Goal: Task Accomplishment & Management: Complete application form

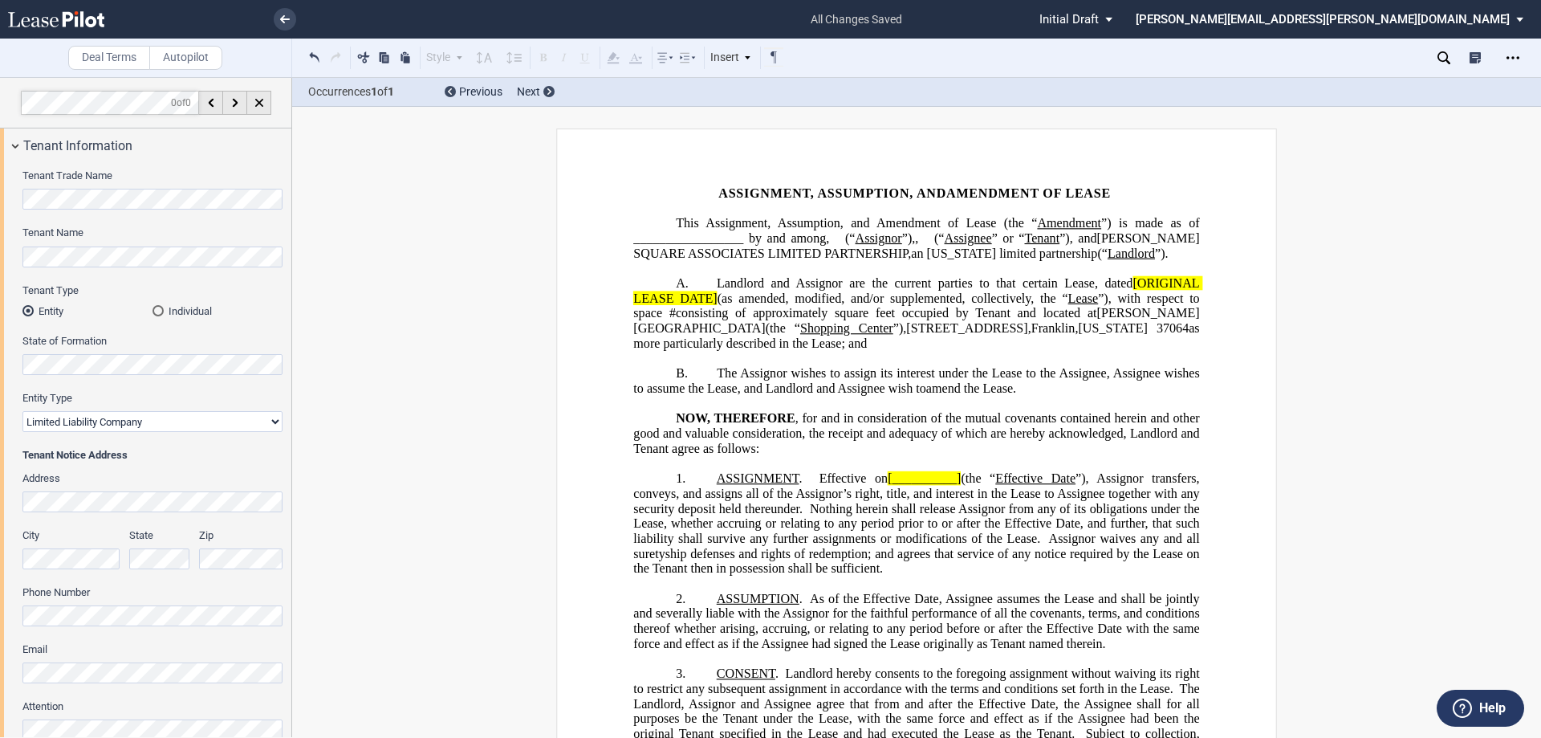
select select "limited liability company"
select select "number:4"
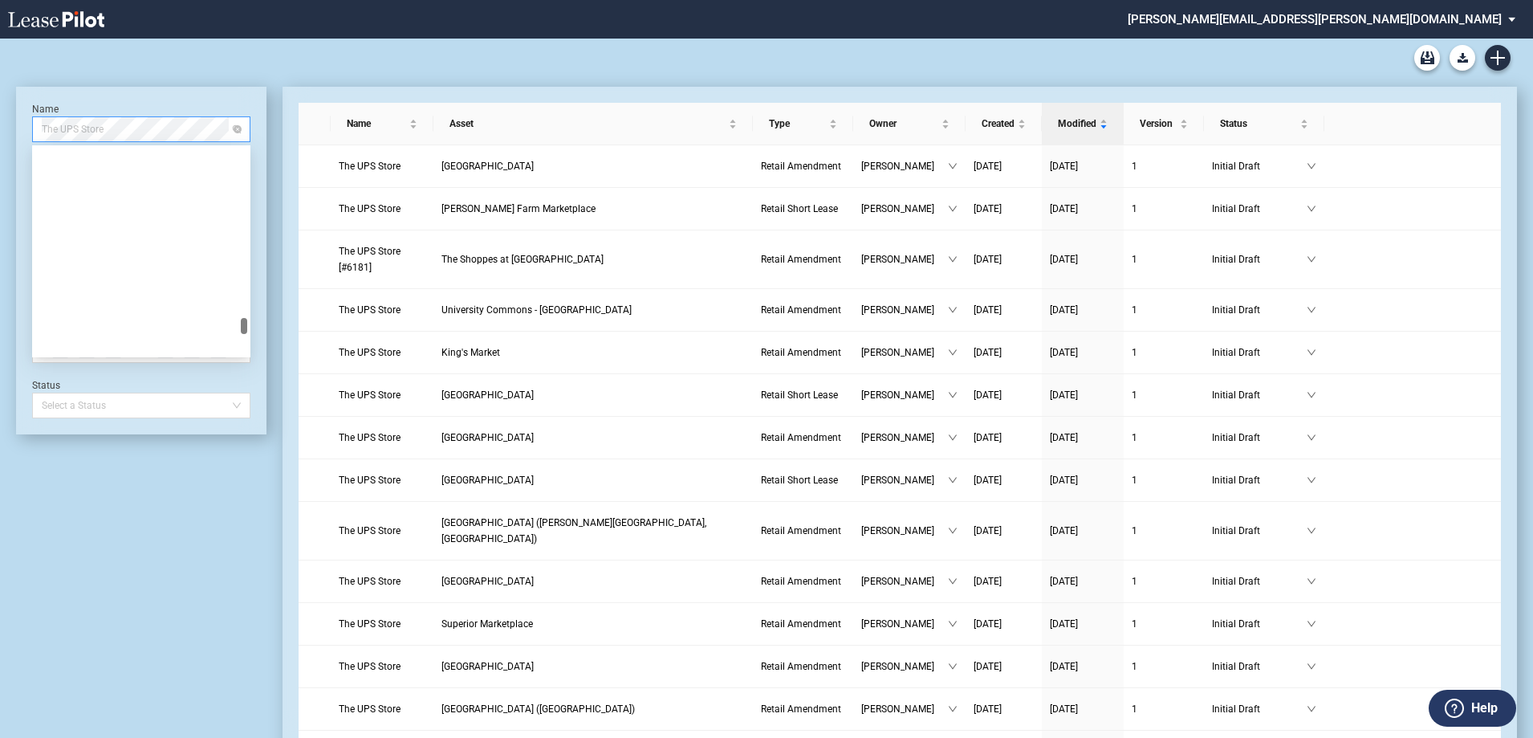
scroll to position [69867, 0]
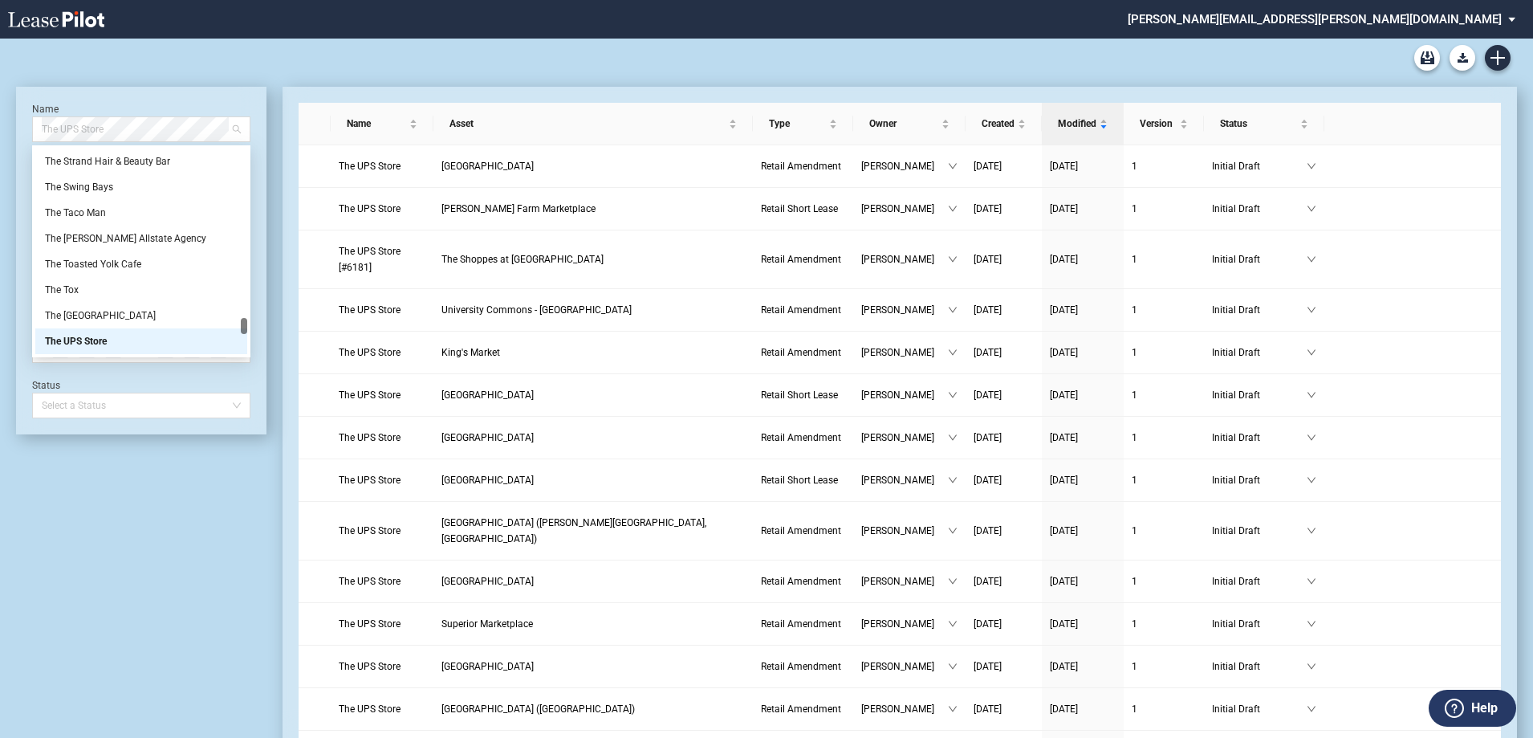
drag, startPoint x: 120, startPoint y: 133, endPoint x: 0, endPoint y: 131, distance: 119.6
click at [0, 131] on div "Retail Lease Short Blank Form Retail Lease Long Blank Form Retail Amendment Bla…" at bounding box center [766, 663] width 1533 height 1248
click at [67, 129] on span "The UPS Store" at bounding box center [141, 129] width 199 height 24
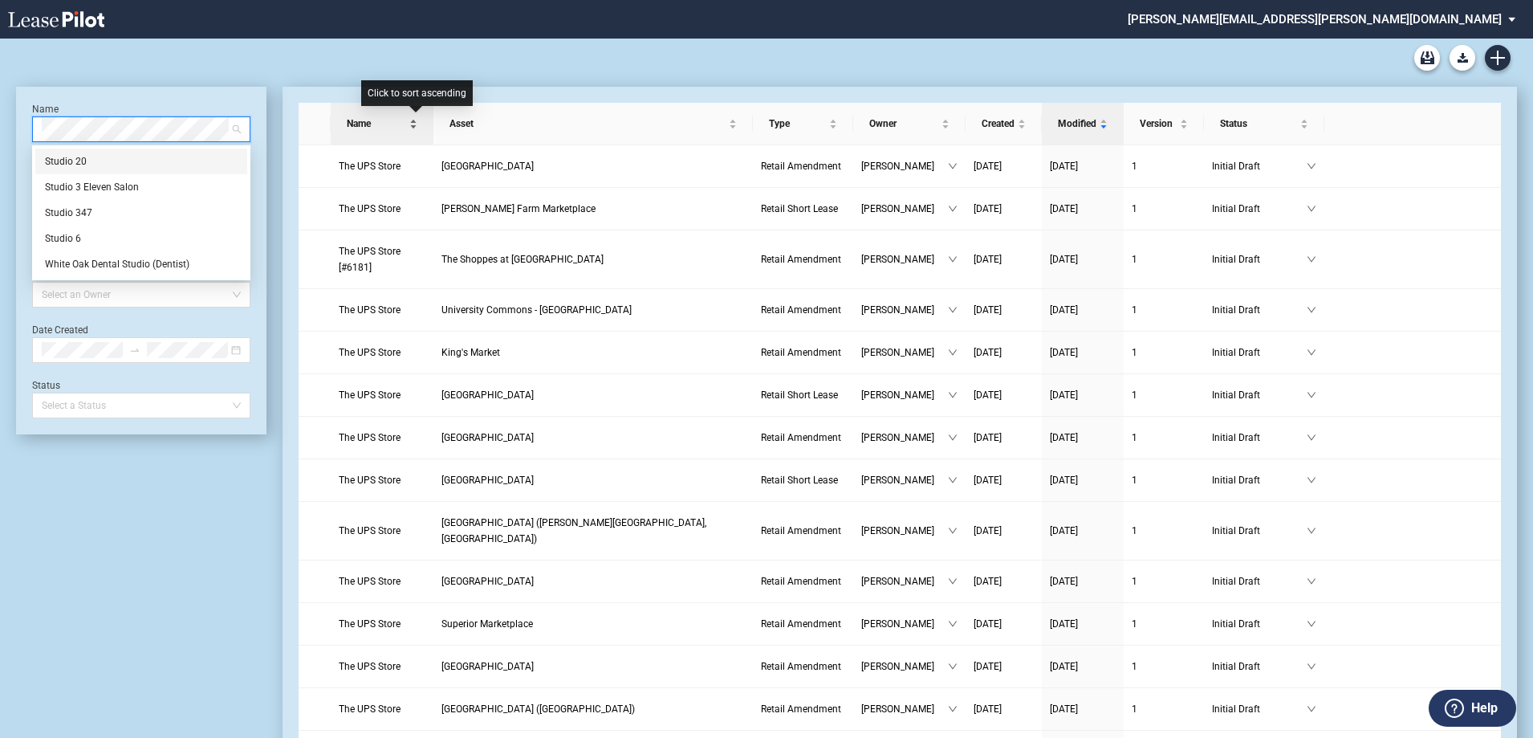
scroll to position [0, 0]
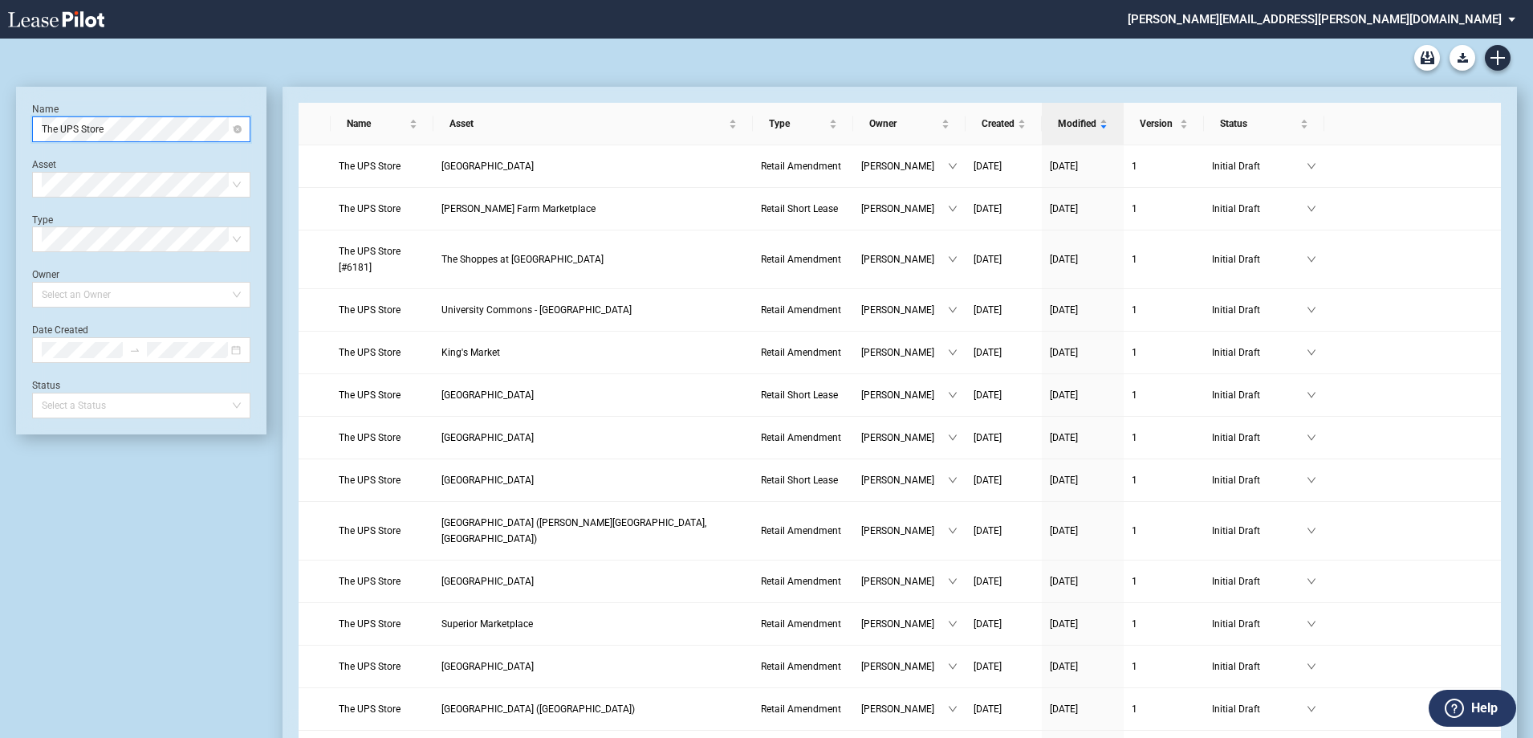
drag, startPoint x: 113, startPoint y: 117, endPoint x: 173, endPoint y: 116, distance: 60.2
click at [113, 117] on span "The UPS Store" at bounding box center [141, 129] width 199 height 24
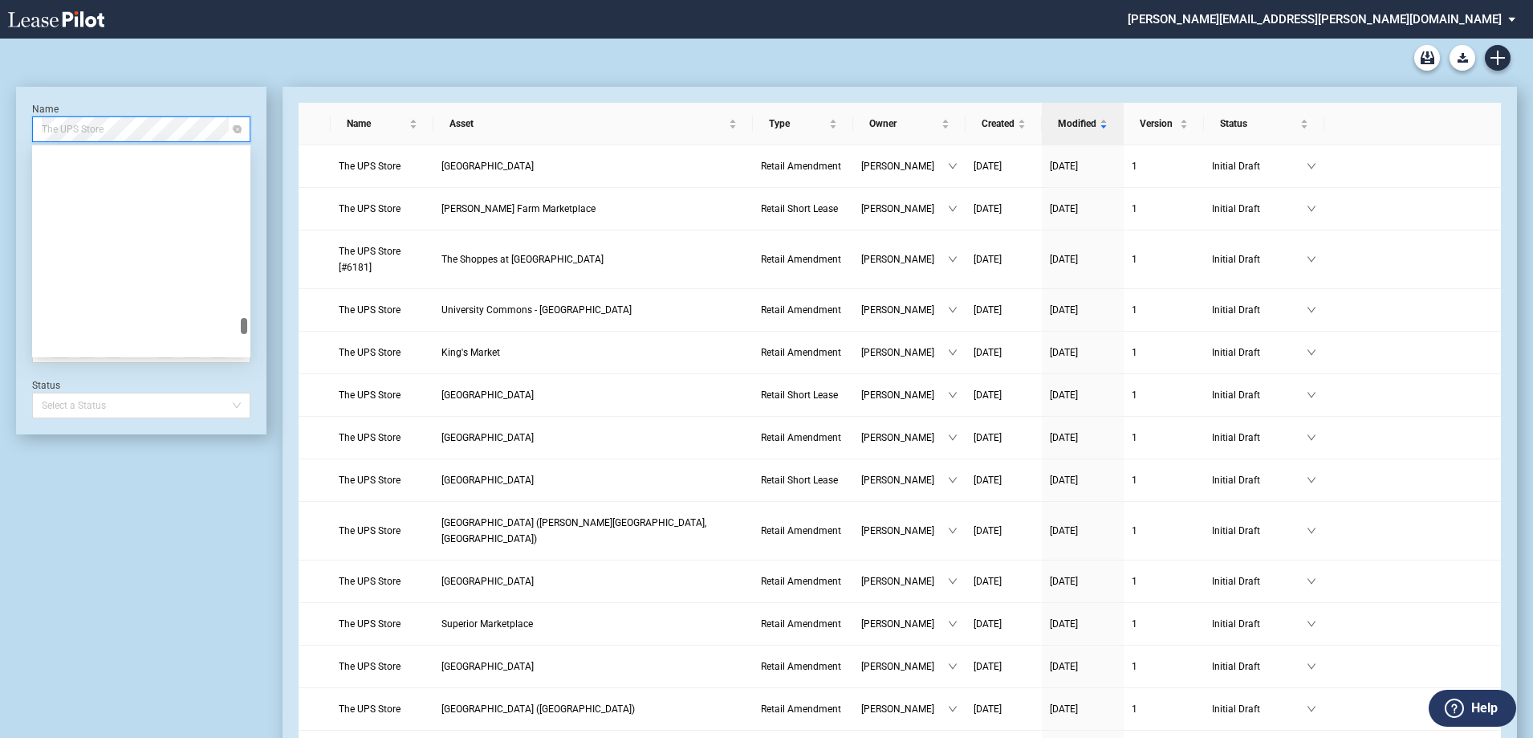
scroll to position [69867, 0]
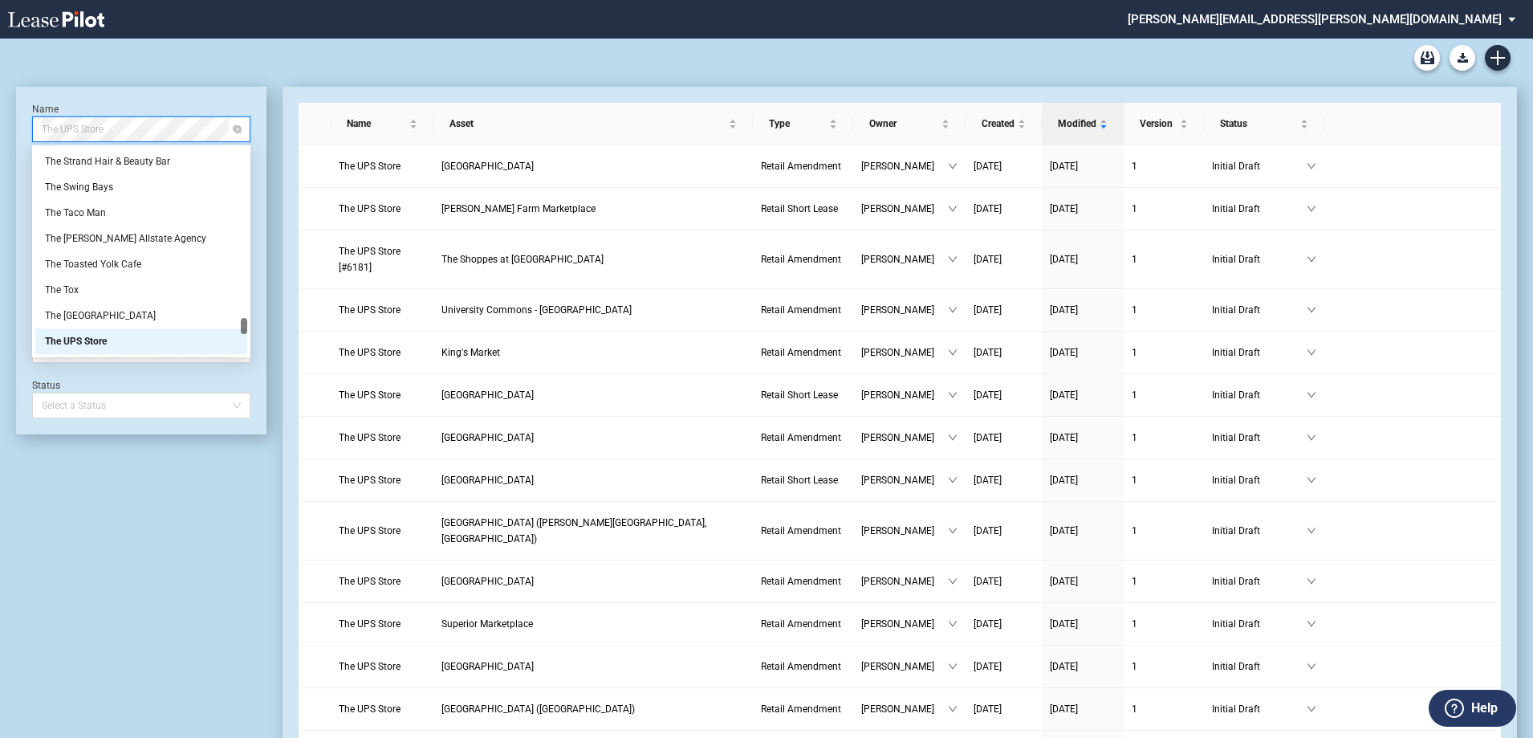
click at [89, 133] on span "The UPS Store" at bounding box center [141, 129] width 199 height 24
click at [0, 116] on div "Retail Lease Short Blank Form Retail Lease Long Blank Form Retail Amendment Bla…" at bounding box center [766, 663] width 1533 height 1248
drag, startPoint x: 117, startPoint y: 124, endPoint x: 0, endPoint y: 100, distance: 119.6
click at [0, 100] on div "Retail Lease Short Blank Form Retail Lease Long Blank Form Retail Amendment Bla…" at bounding box center [766, 663] width 1533 height 1248
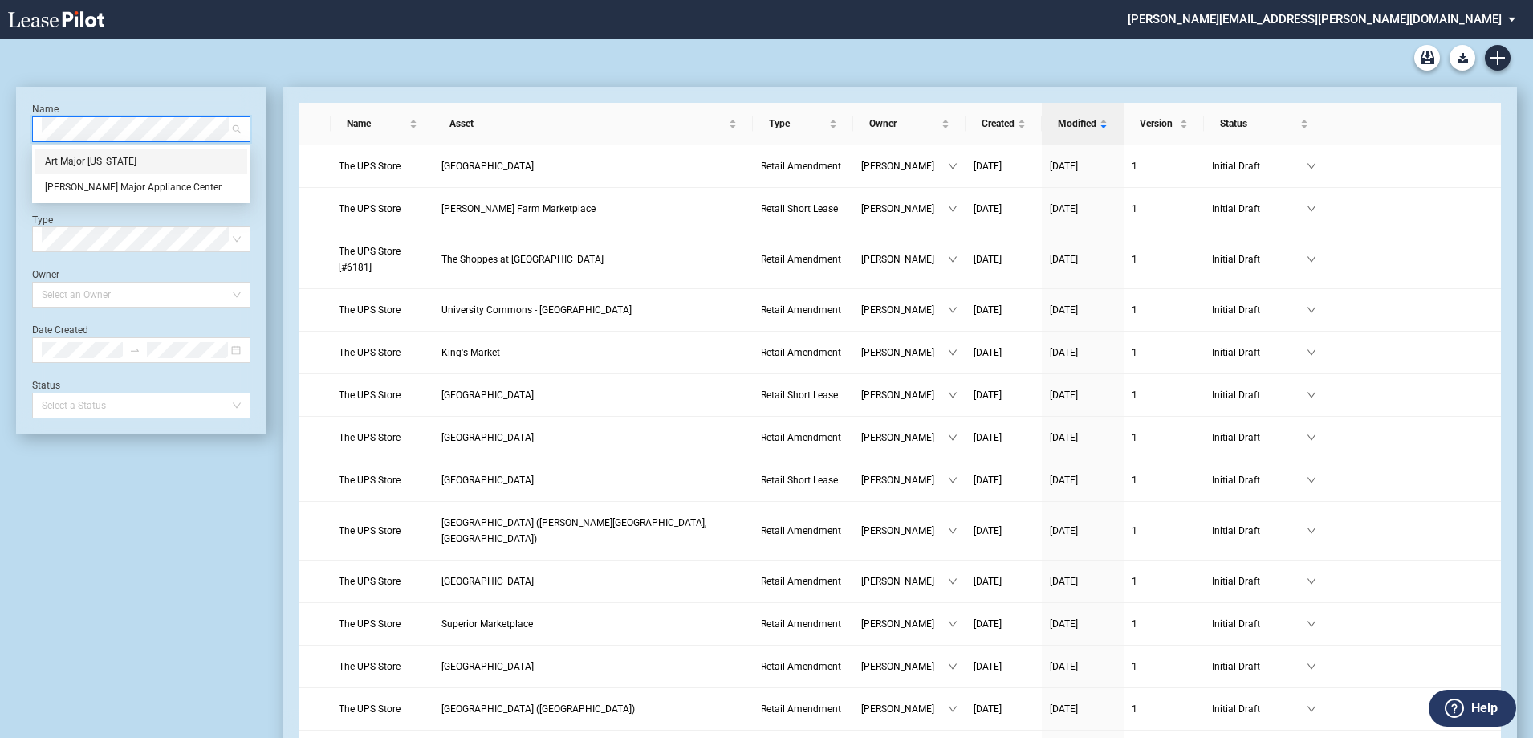
scroll to position [0, 0]
click at [87, 535] on div "Name The UPS Store Asset Select Asset Type Select Type Owner Select an Owner Da…" at bounding box center [141, 647] width 250 height 1120
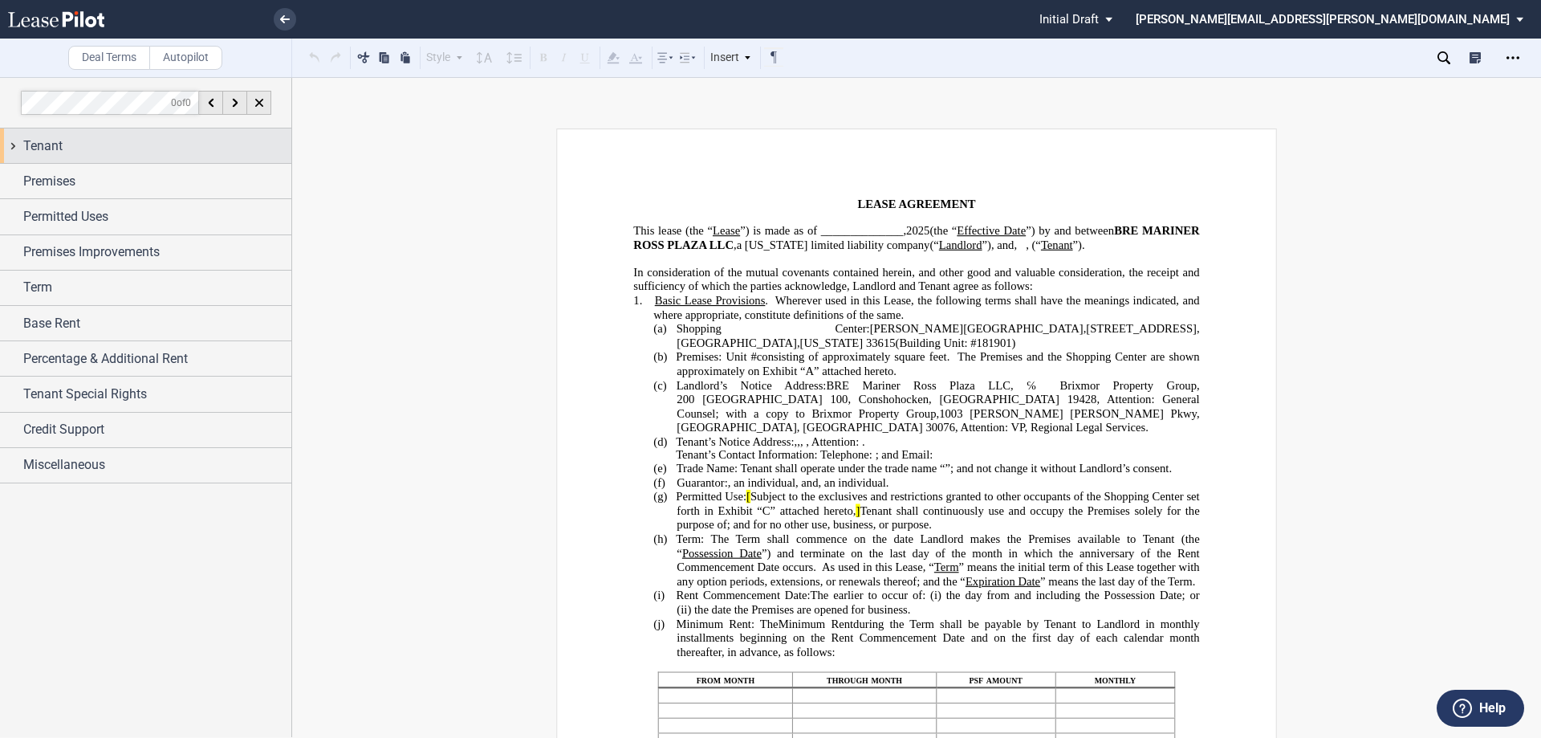
click at [13, 142] on div "Tenant" at bounding box center [145, 145] width 291 height 35
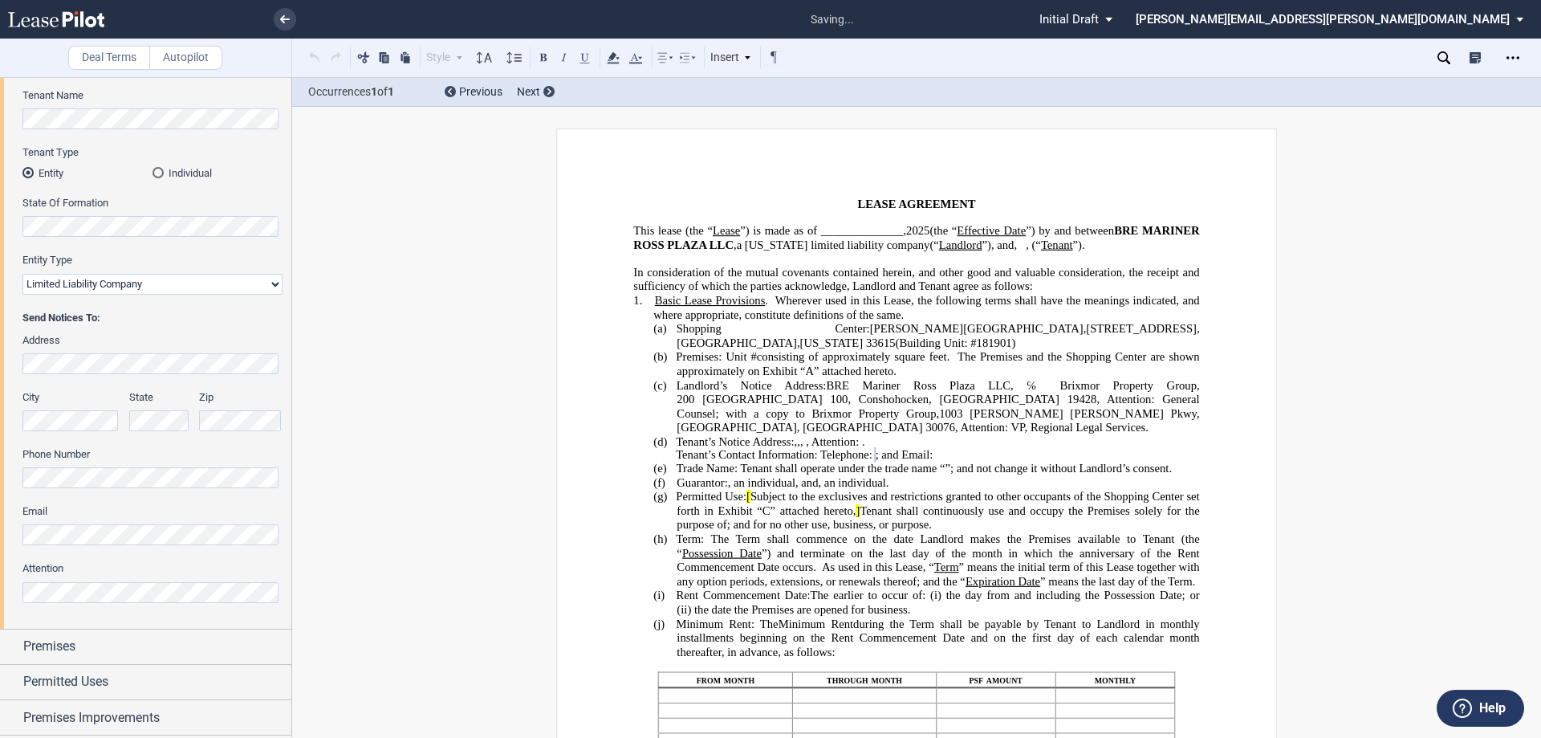
scroll to position [372, 0]
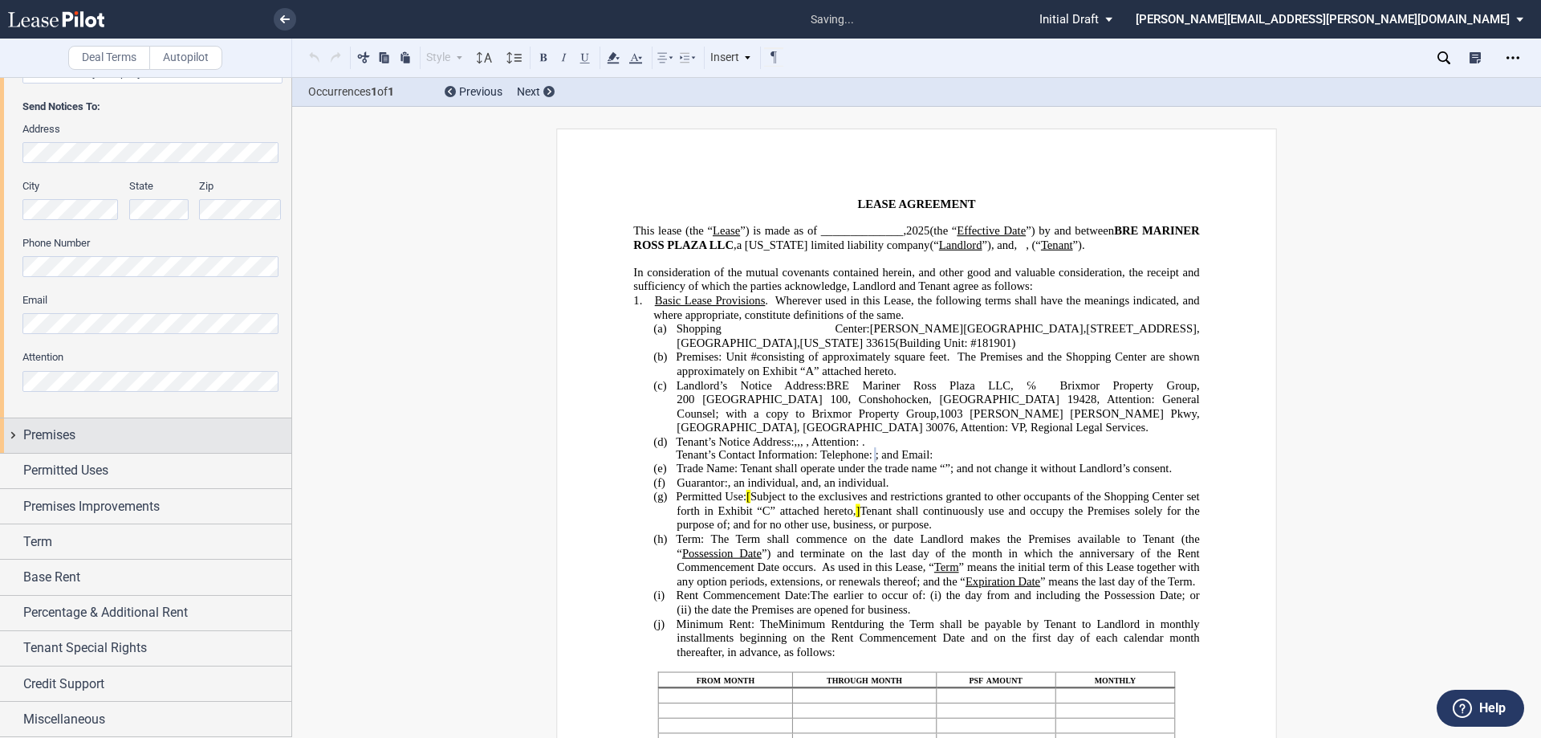
click at [17, 434] on div "Premises" at bounding box center [145, 435] width 291 height 35
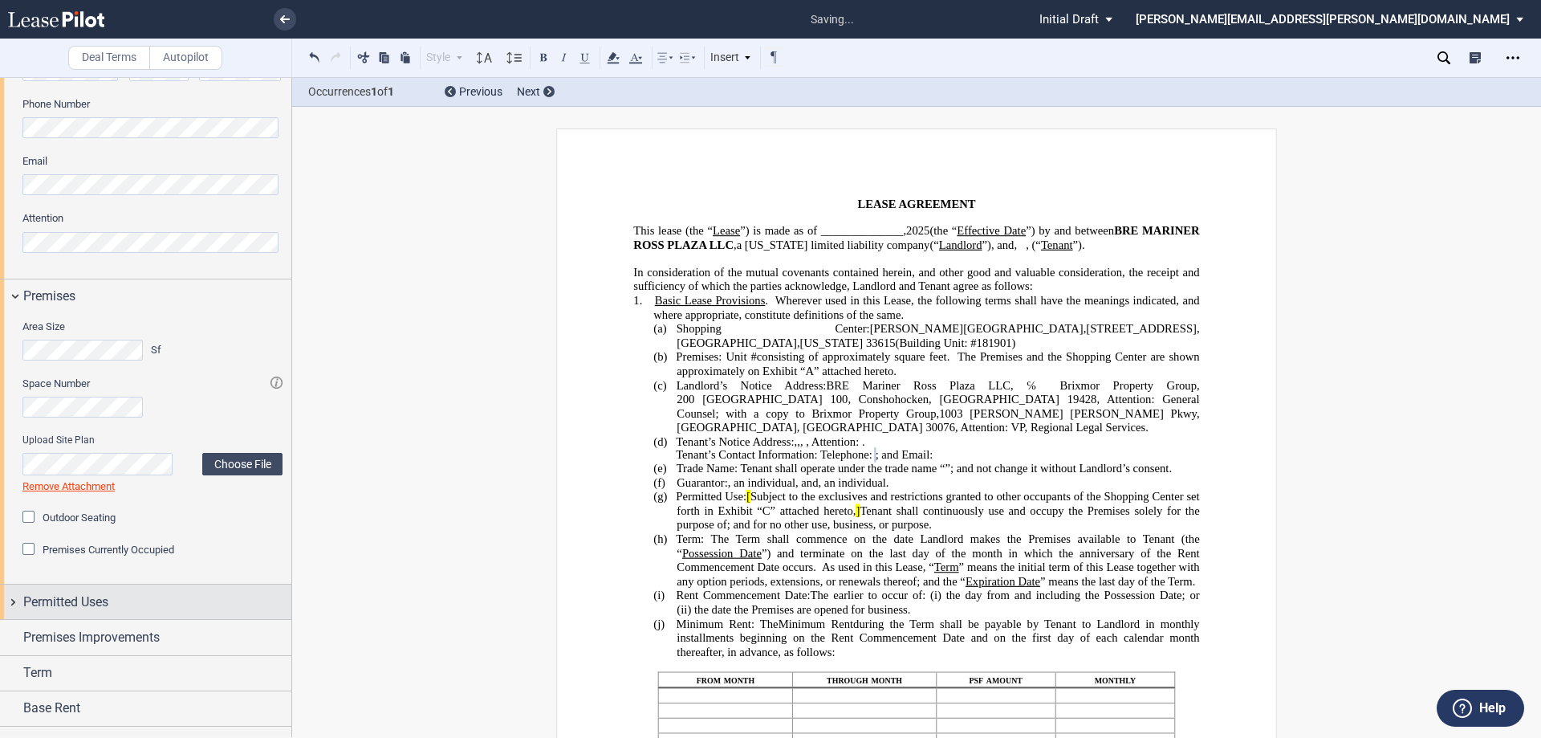
scroll to position [642, 0]
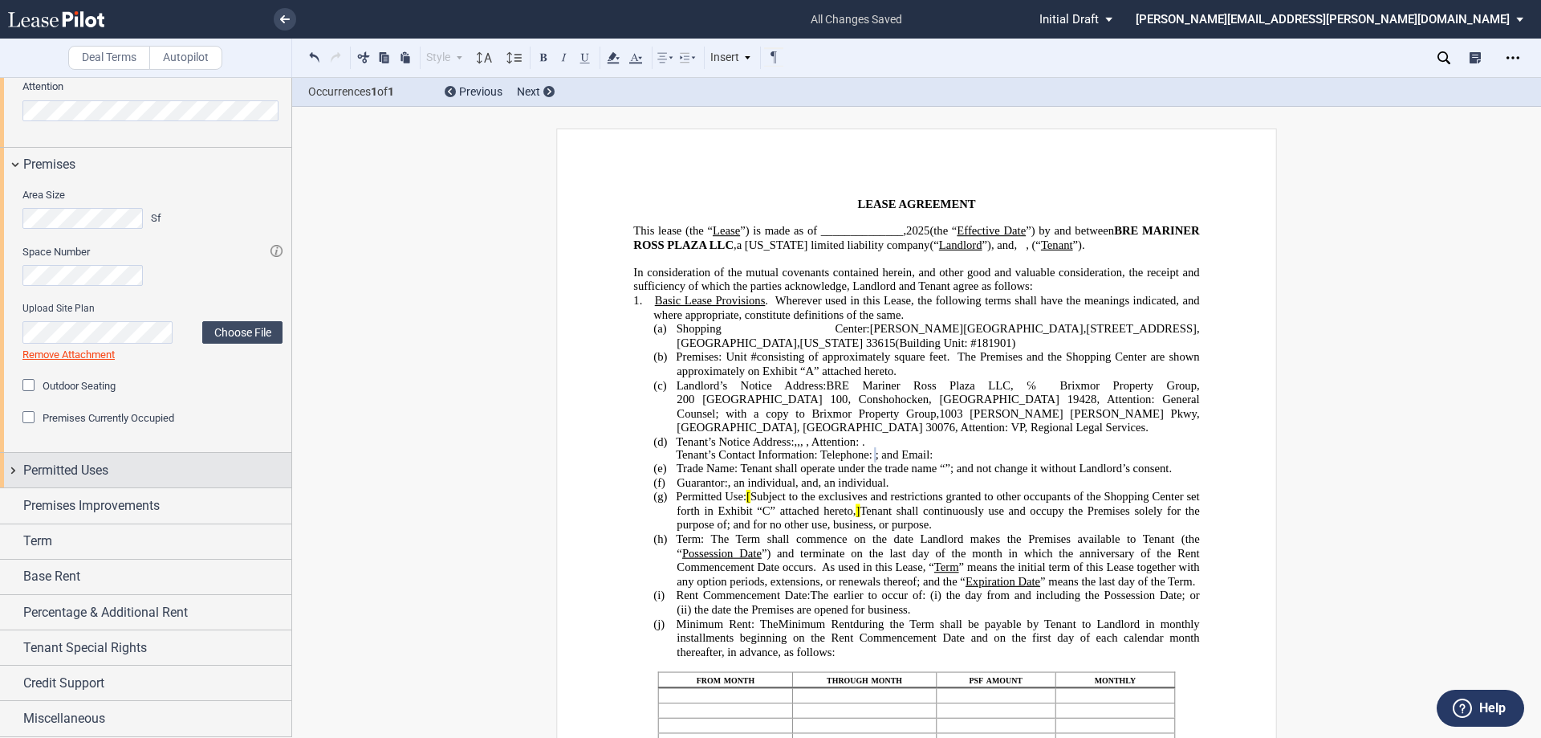
click at [7, 471] on div "Permitted Uses" at bounding box center [145, 470] width 291 height 35
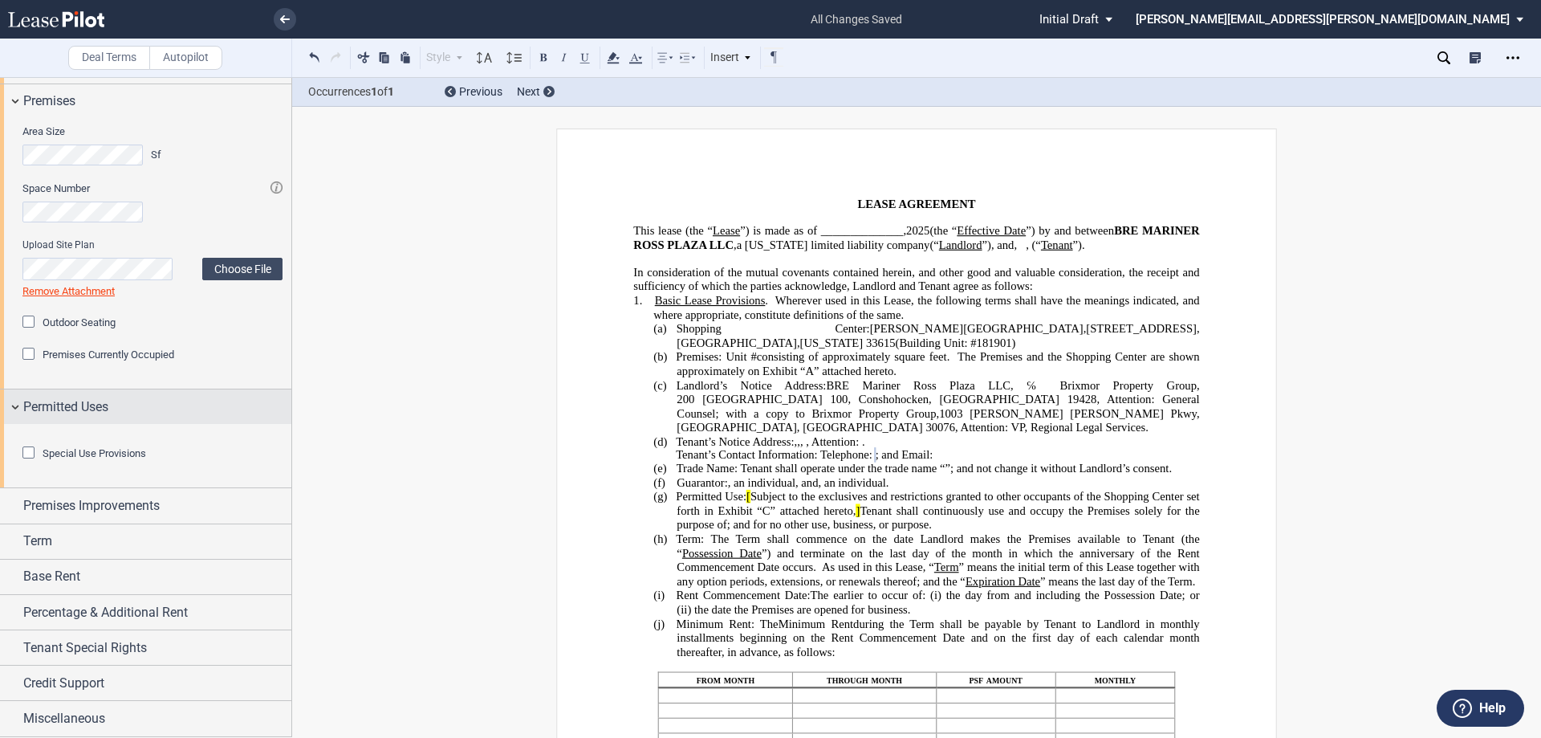
scroll to position [794, 0]
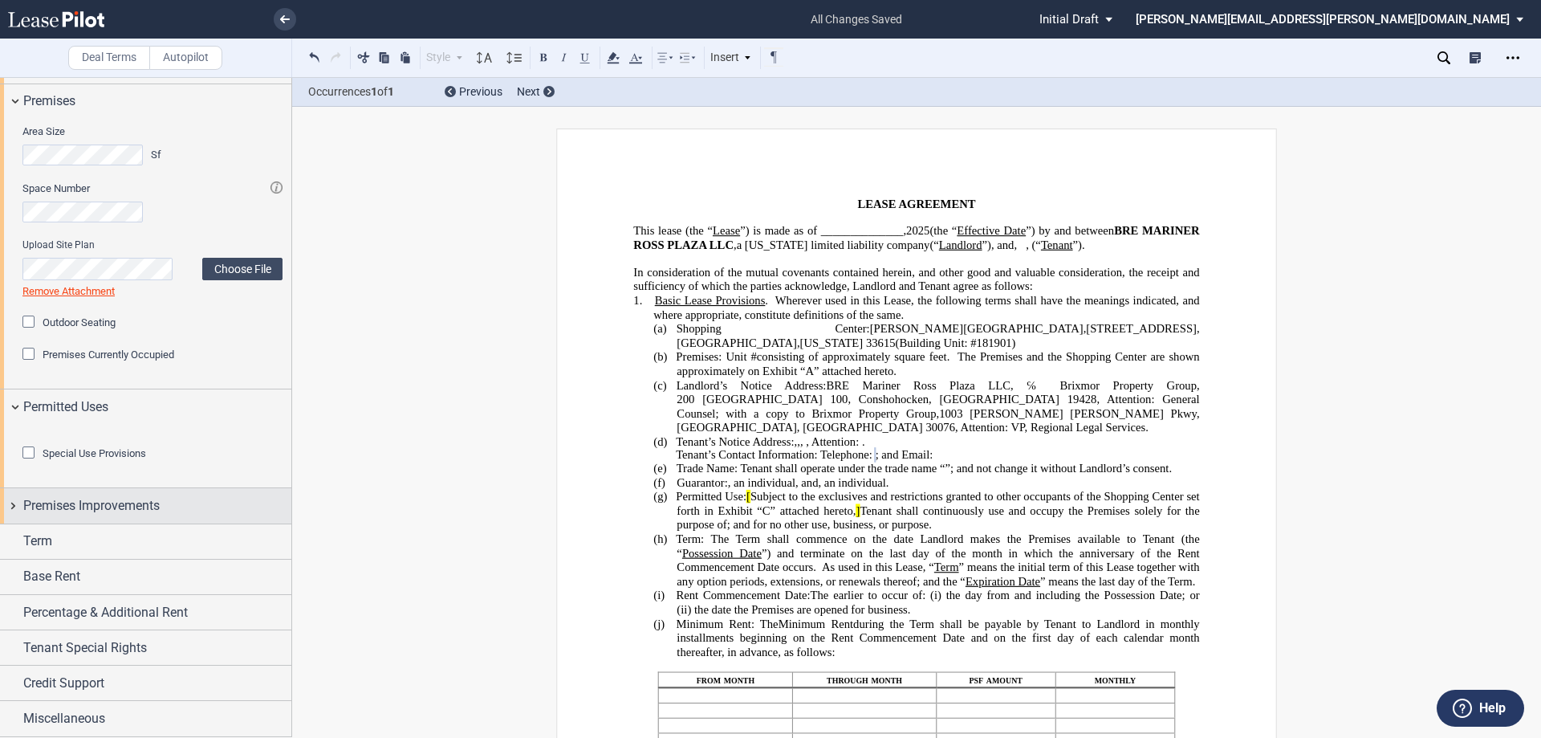
click at [15, 511] on div "Premises Improvements" at bounding box center [145, 505] width 291 height 35
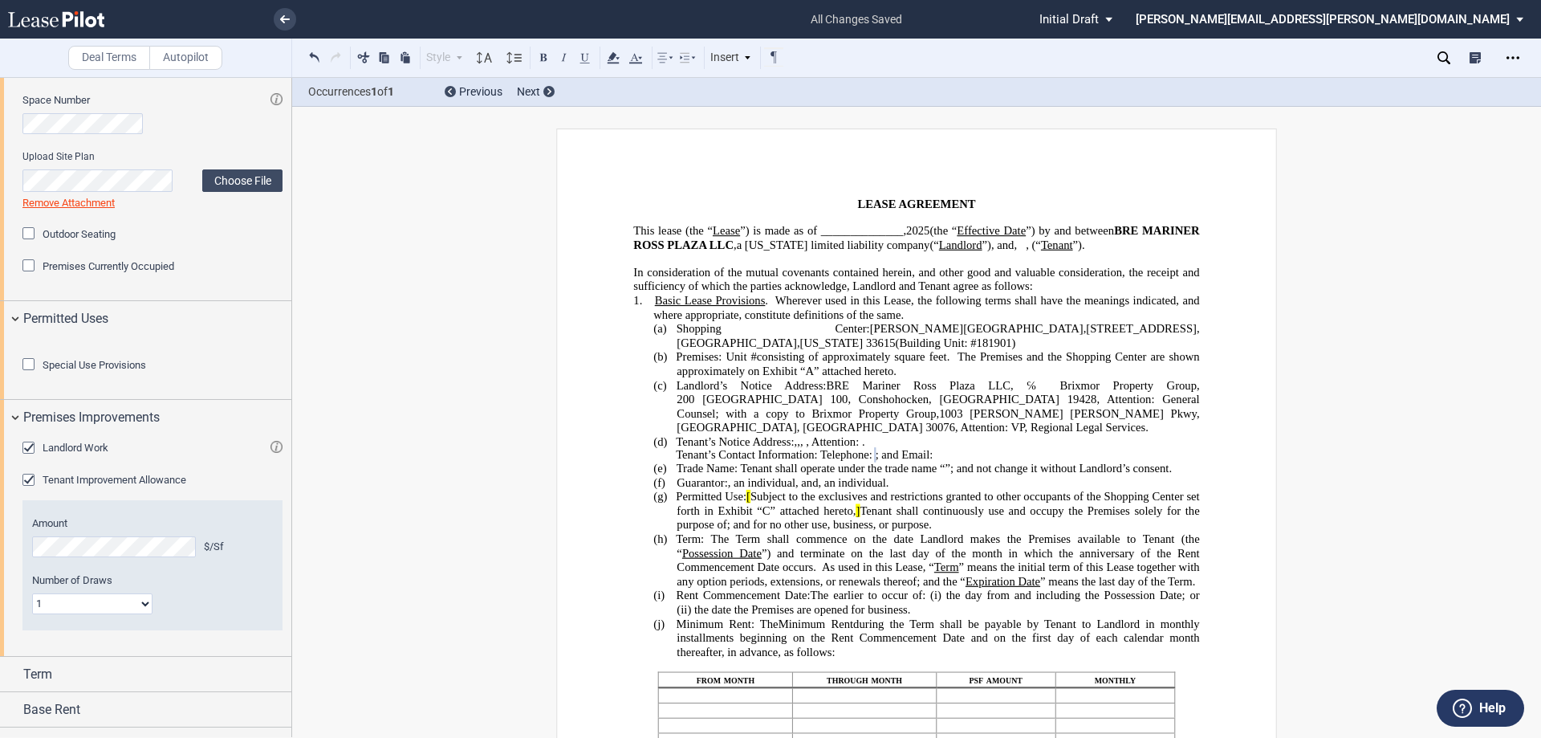
click at [29, 458] on div "Landlord Work" at bounding box center [30, 449] width 16 height 16
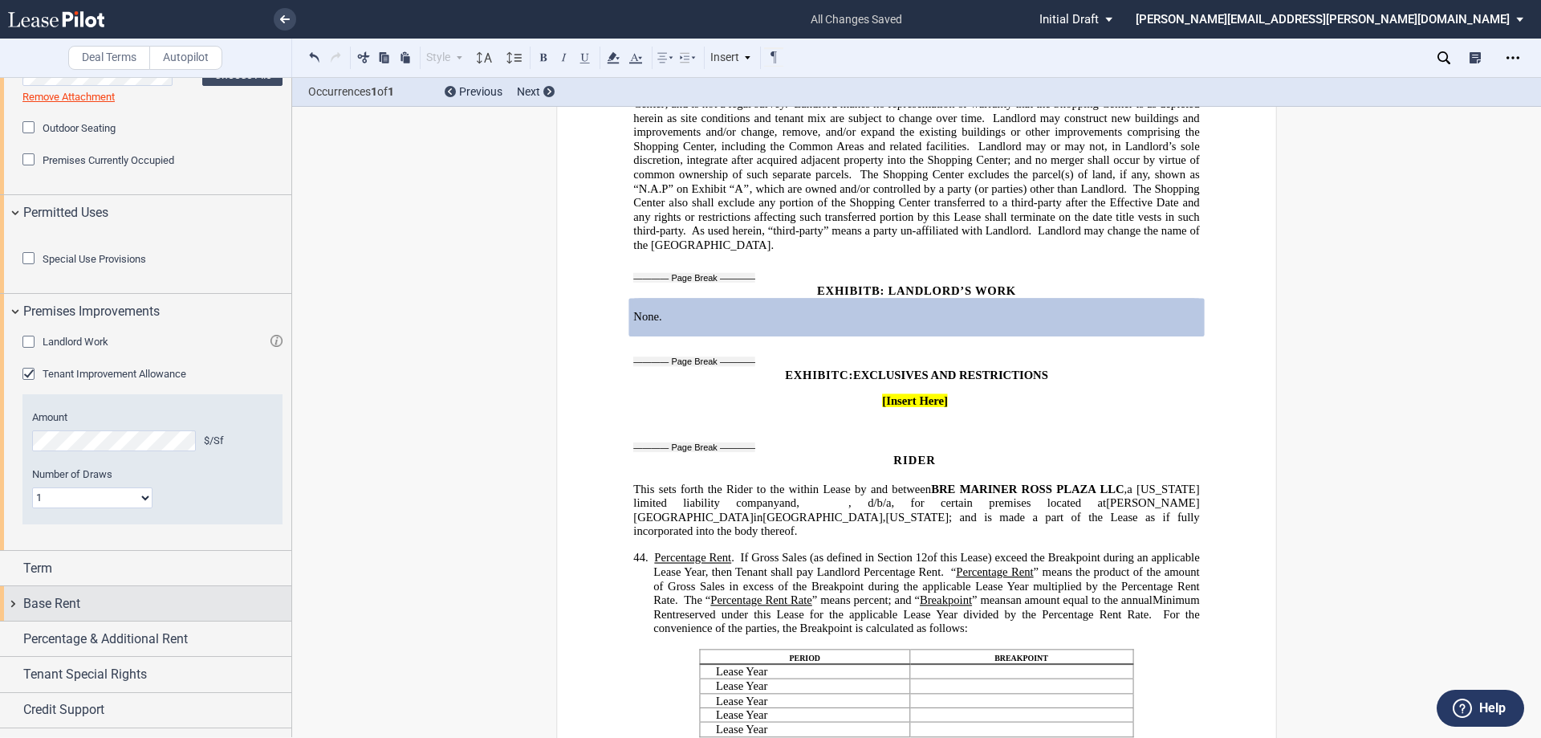
scroll to position [1015, 0]
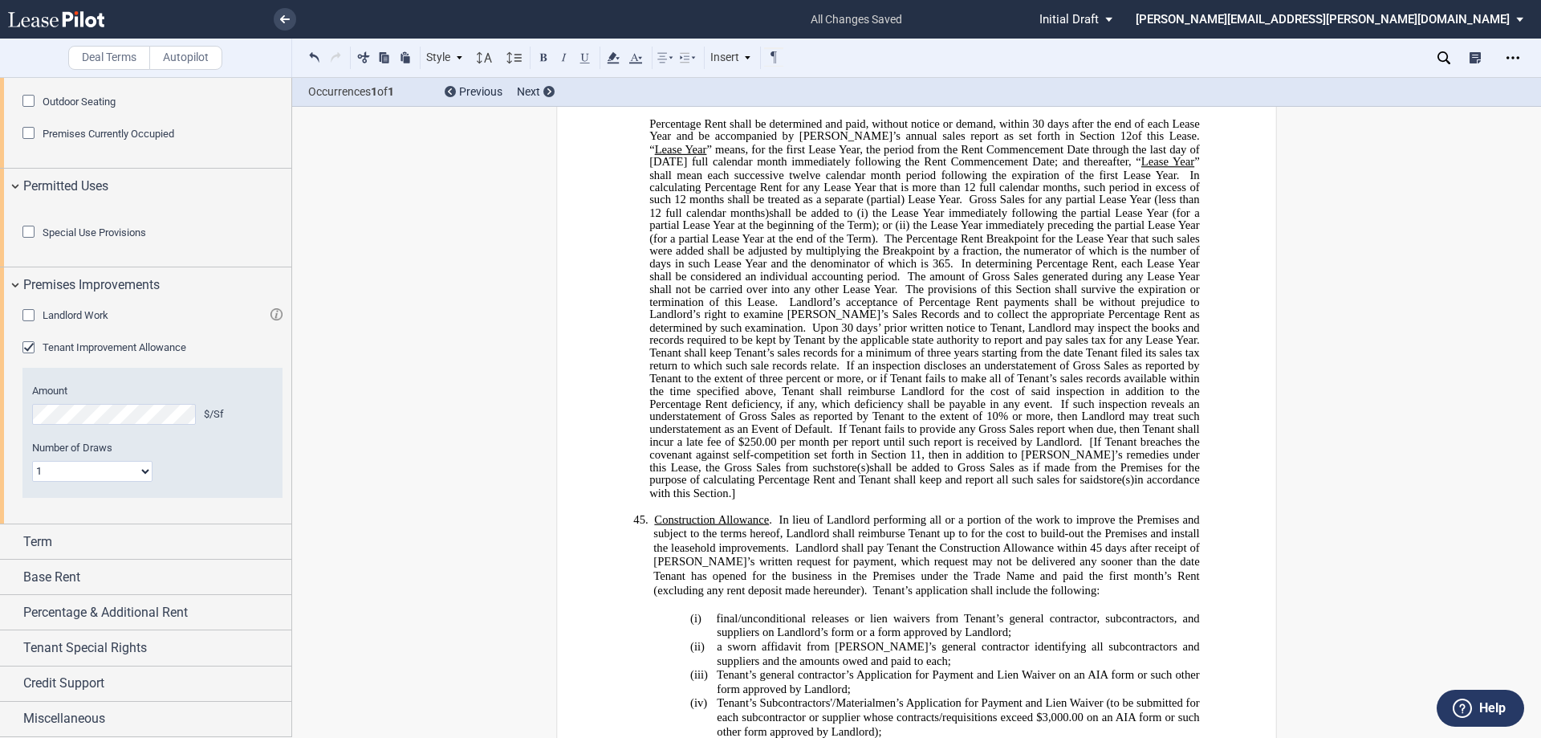
scroll to position [10916, 0]
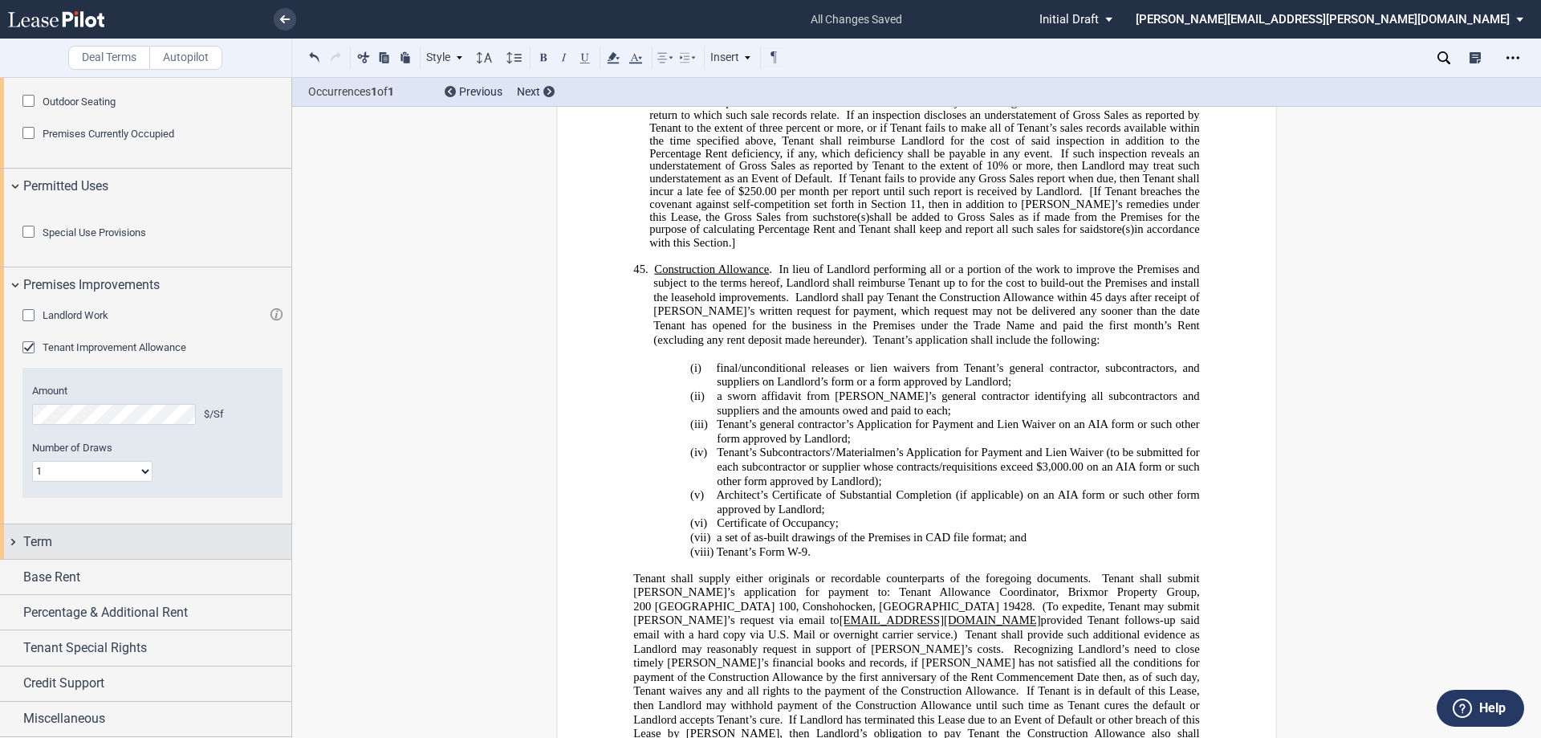
click at [12, 541] on div "Term" at bounding box center [145, 541] width 291 height 35
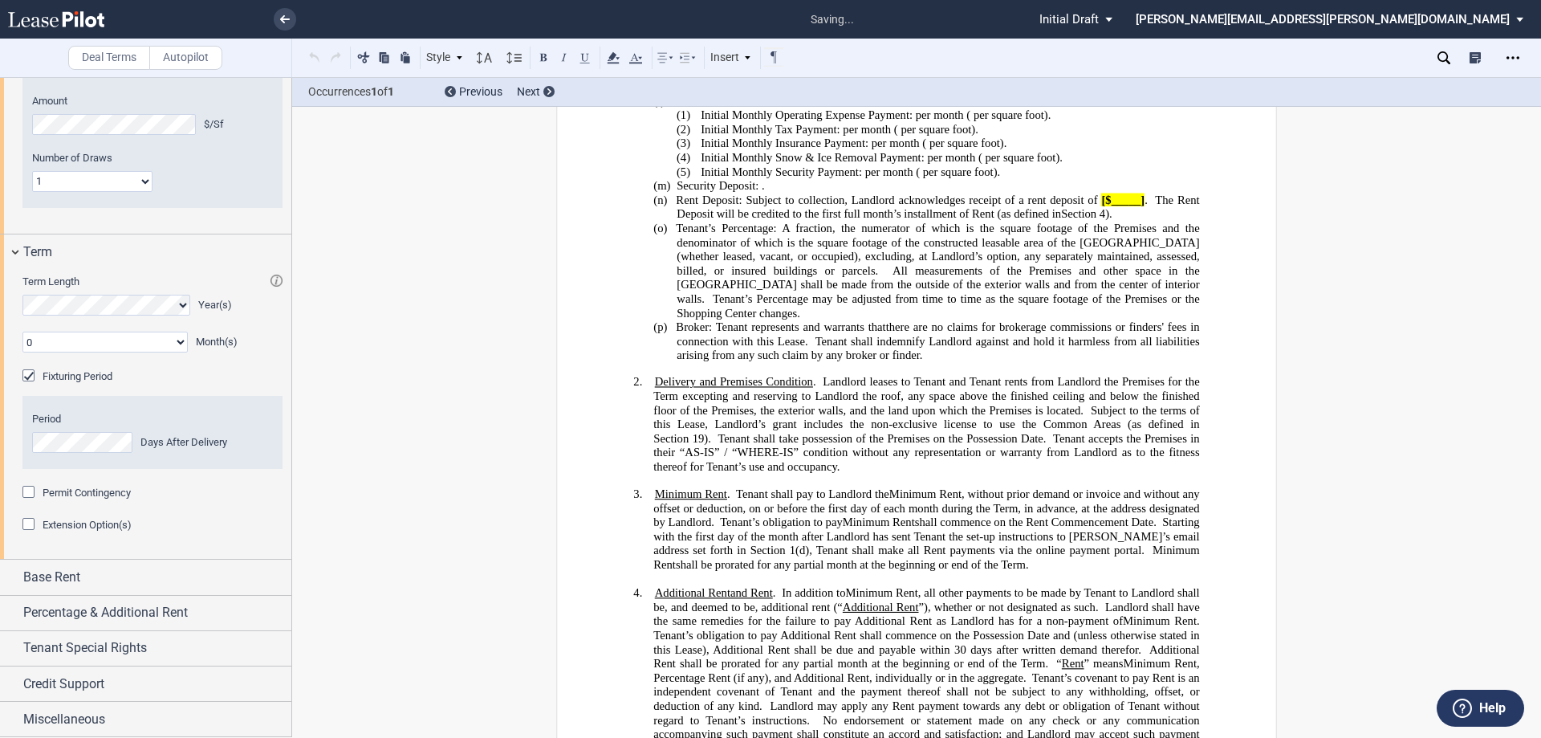
scroll to position [380, 0]
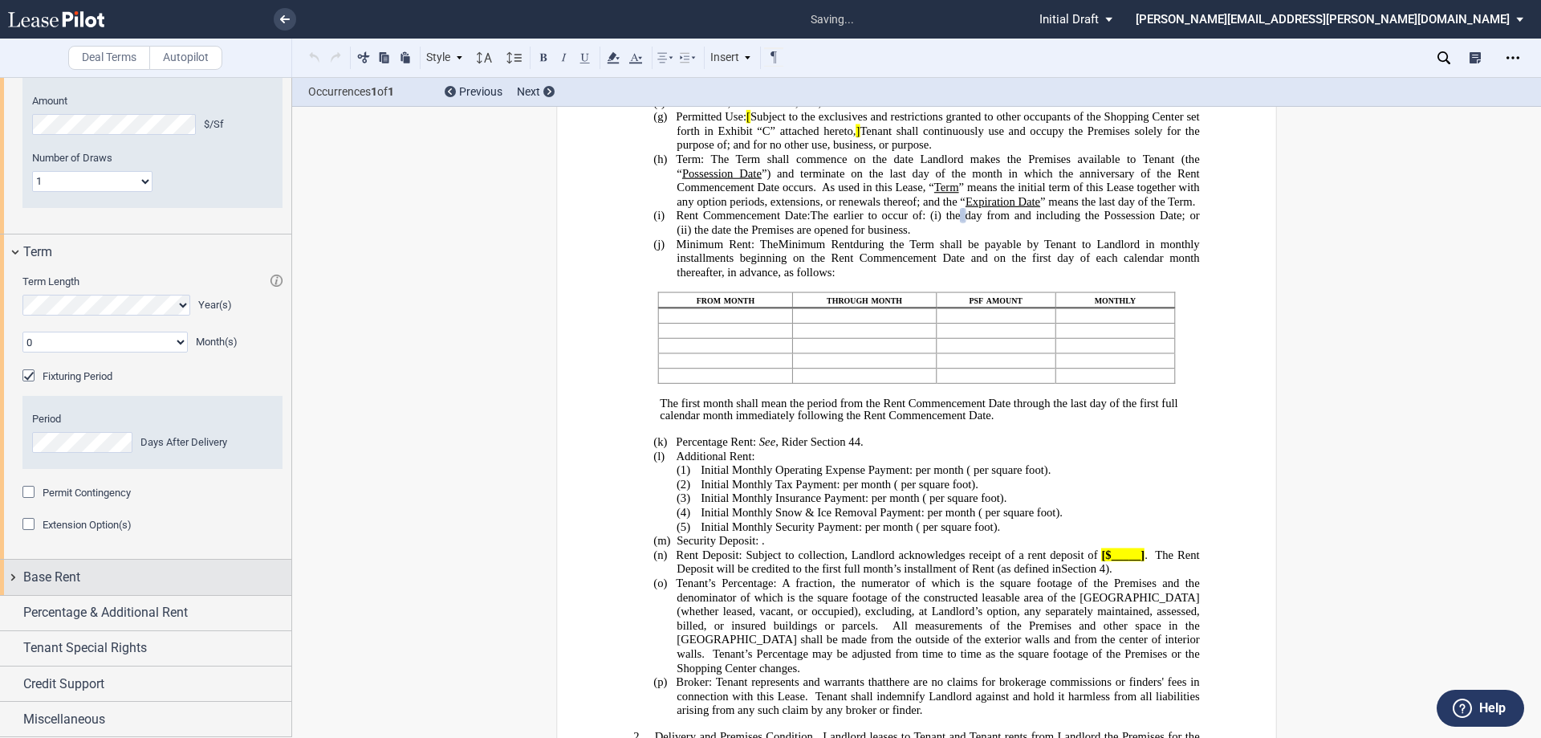
click at [15, 576] on div "Base Rent" at bounding box center [145, 576] width 291 height 35
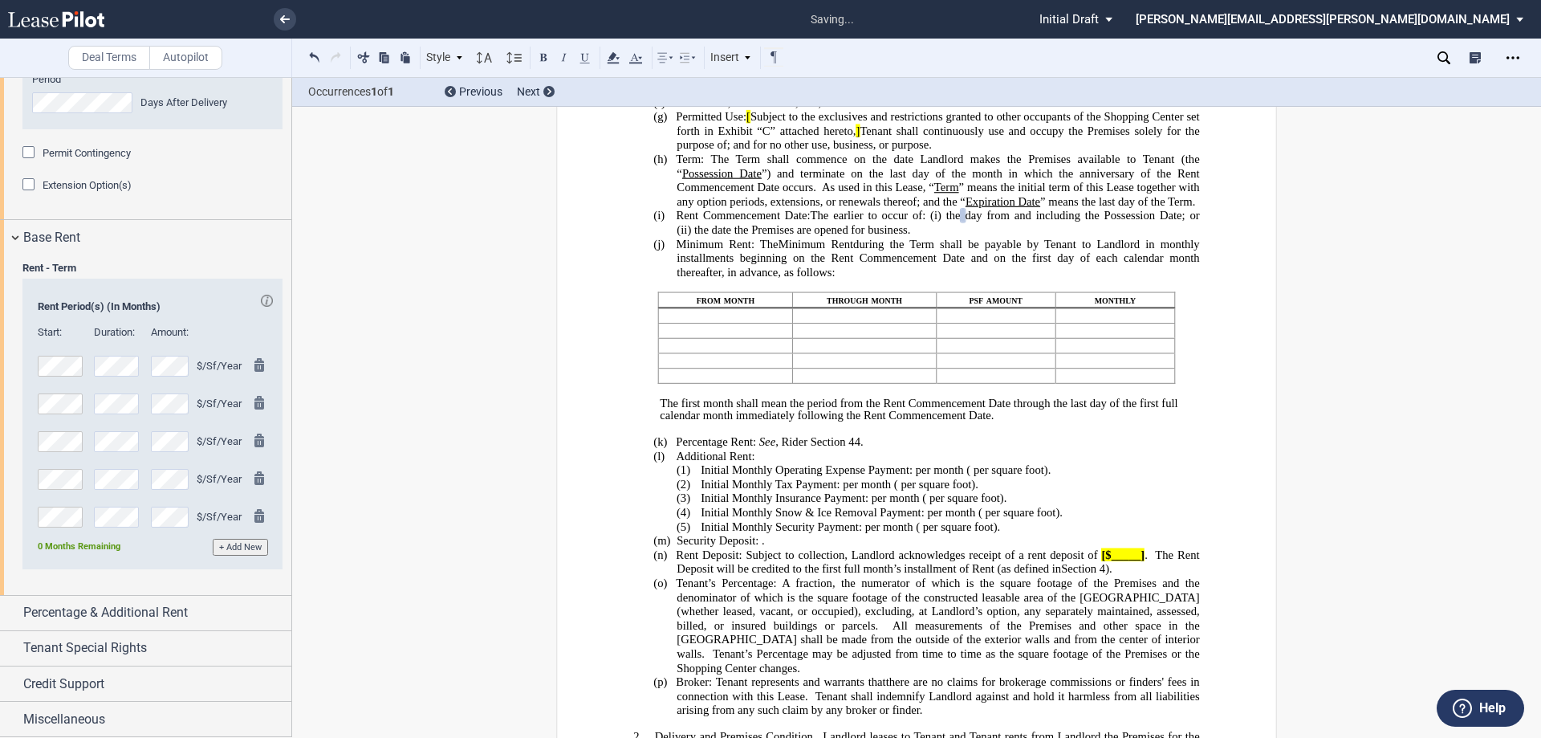
scroll to position [1645, 0]
click at [14, 612] on div "Percentage & Additional Rent" at bounding box center [145, 613] width 291 height 35
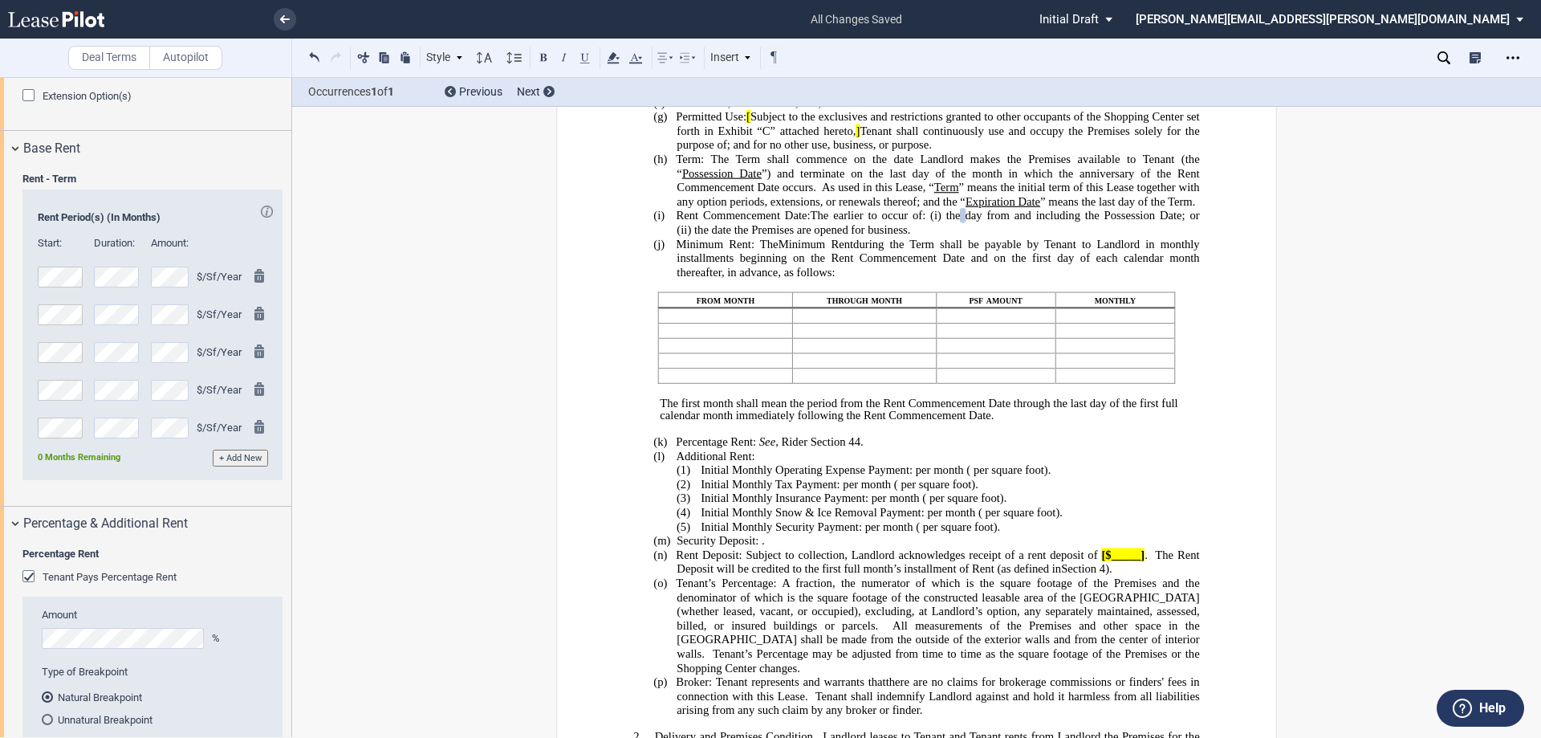
click at [27, 586] on div "Tenant Pays Percentage Rent" at bounding box center [30, 578] width 16 height 16
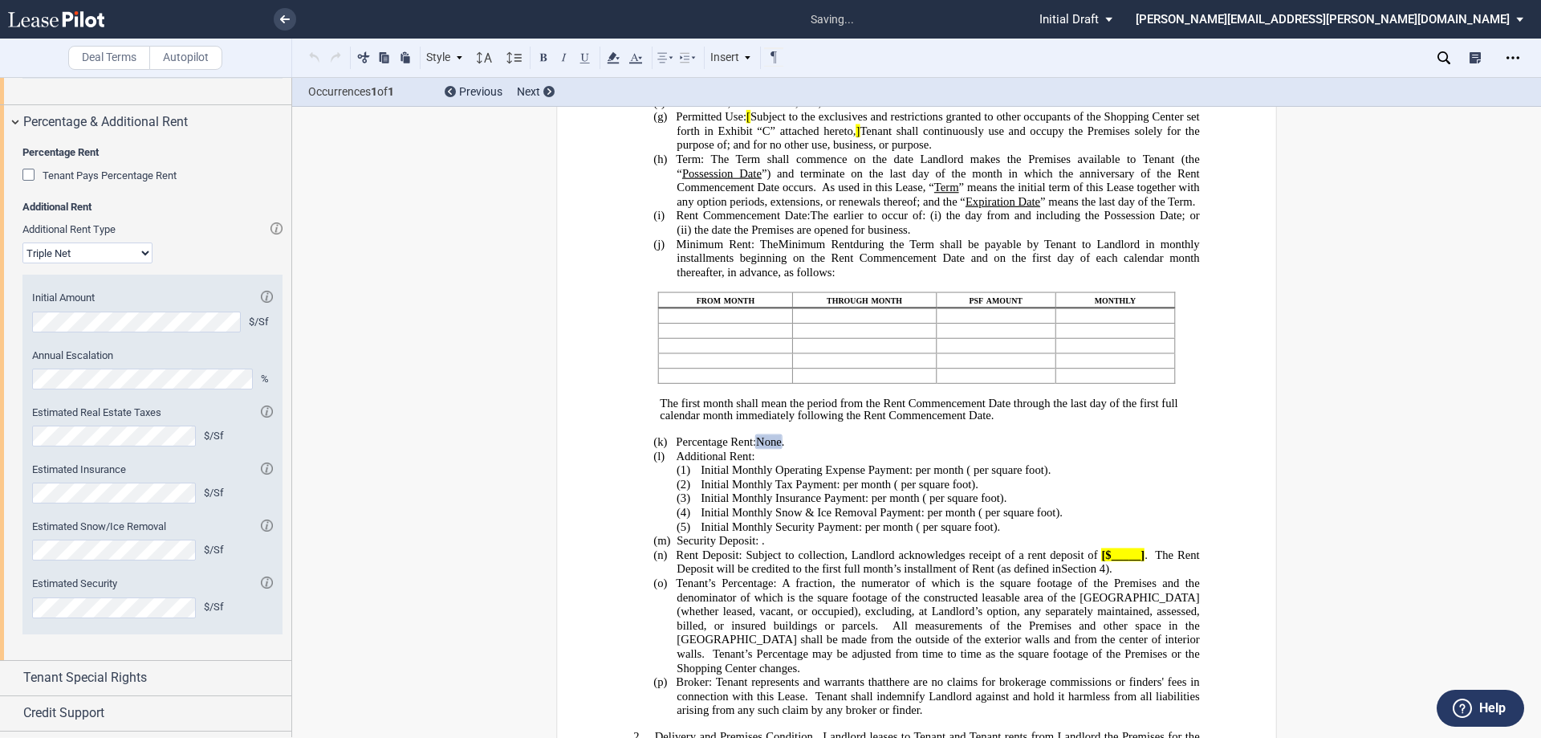
scroll to position [2164, 0]
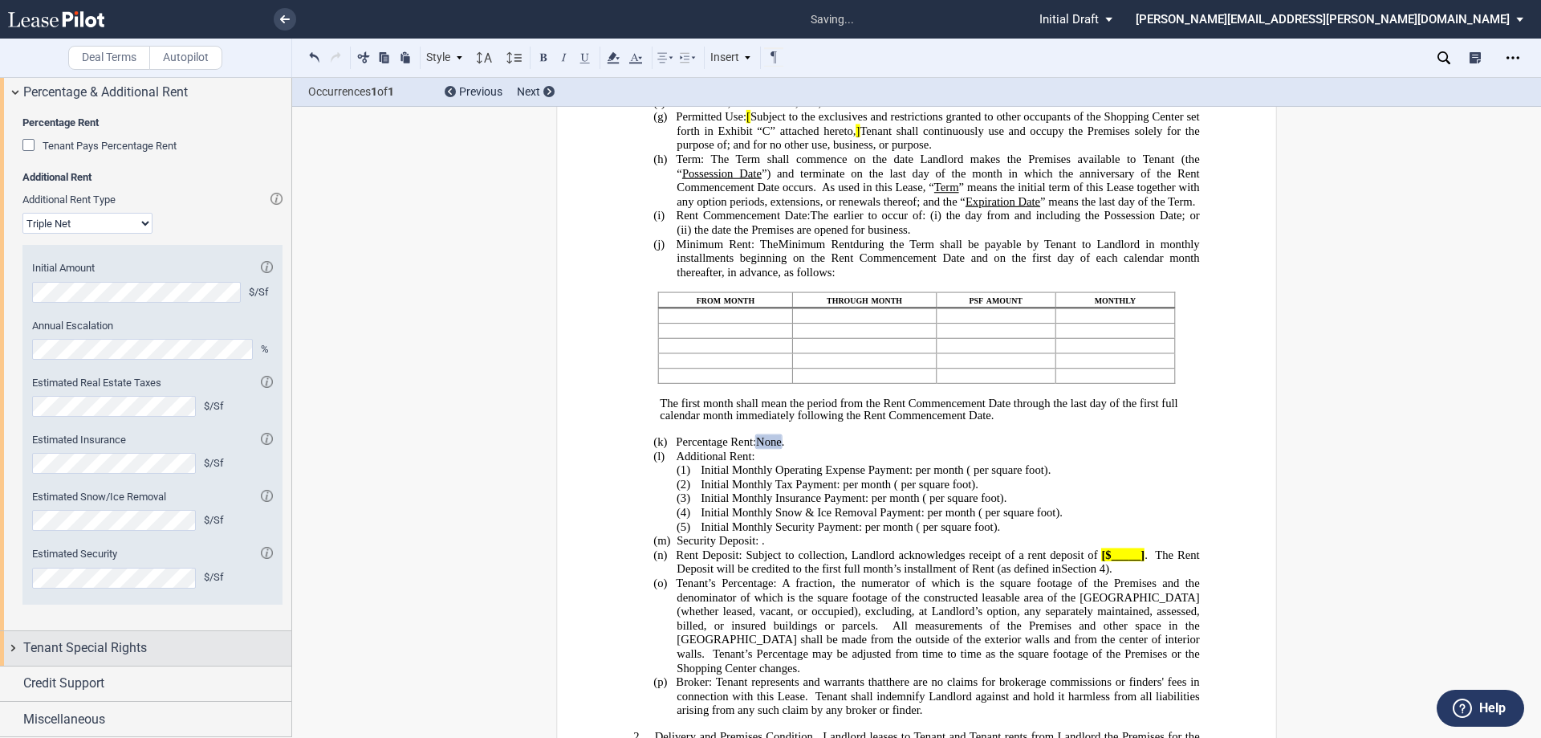
click at [13, 650] on div "Tenant Special Rights" at bounding box center [145, 648] width 291 height 35
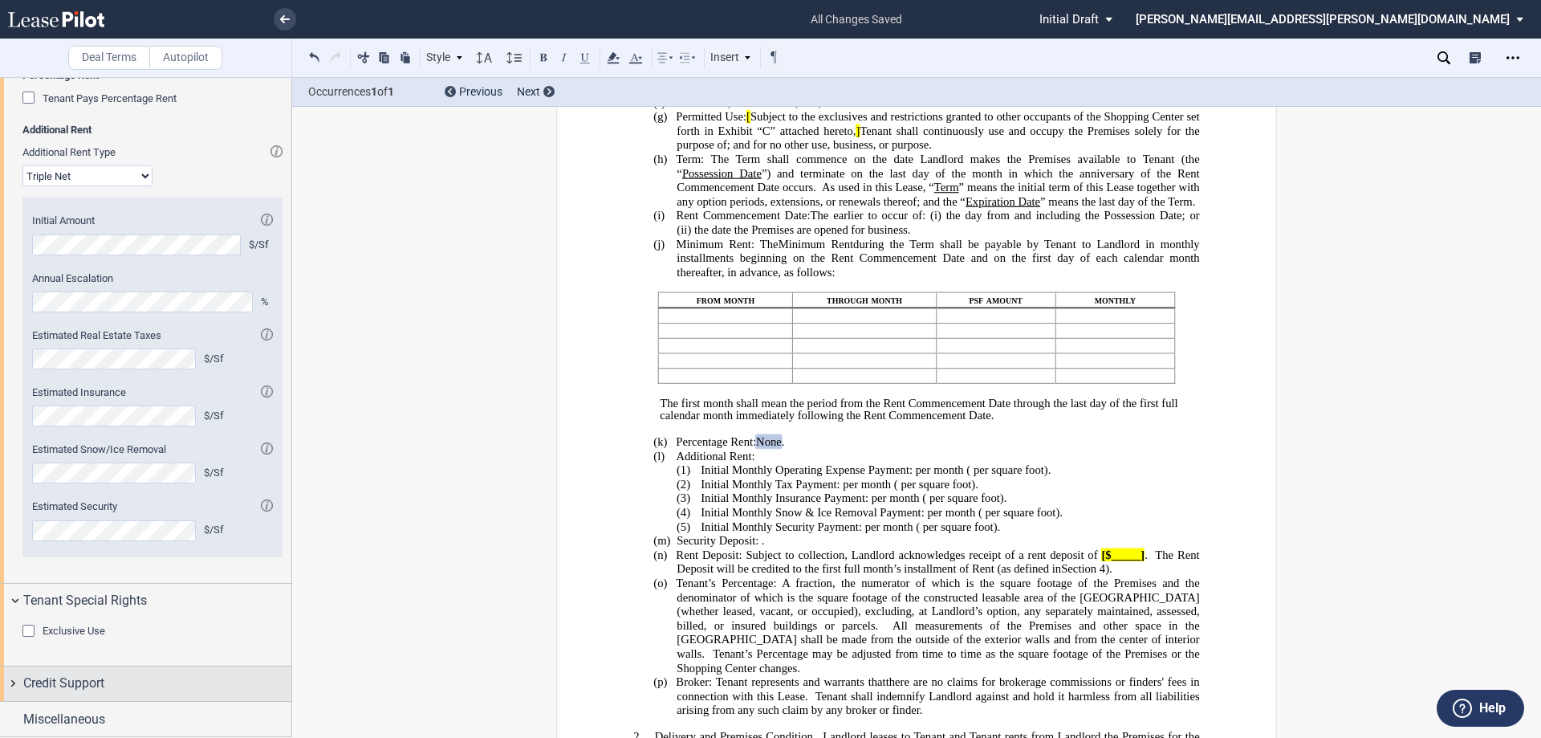
scroll to position [2211, 0]
drag, startPoint x: 11, startPoint y: 685, endPoint x: 89, endPoint y: 687, distance: 77.9
click at [10, 685] on div "Credit Support" at bounding box center [145, 683] width 291 height 35
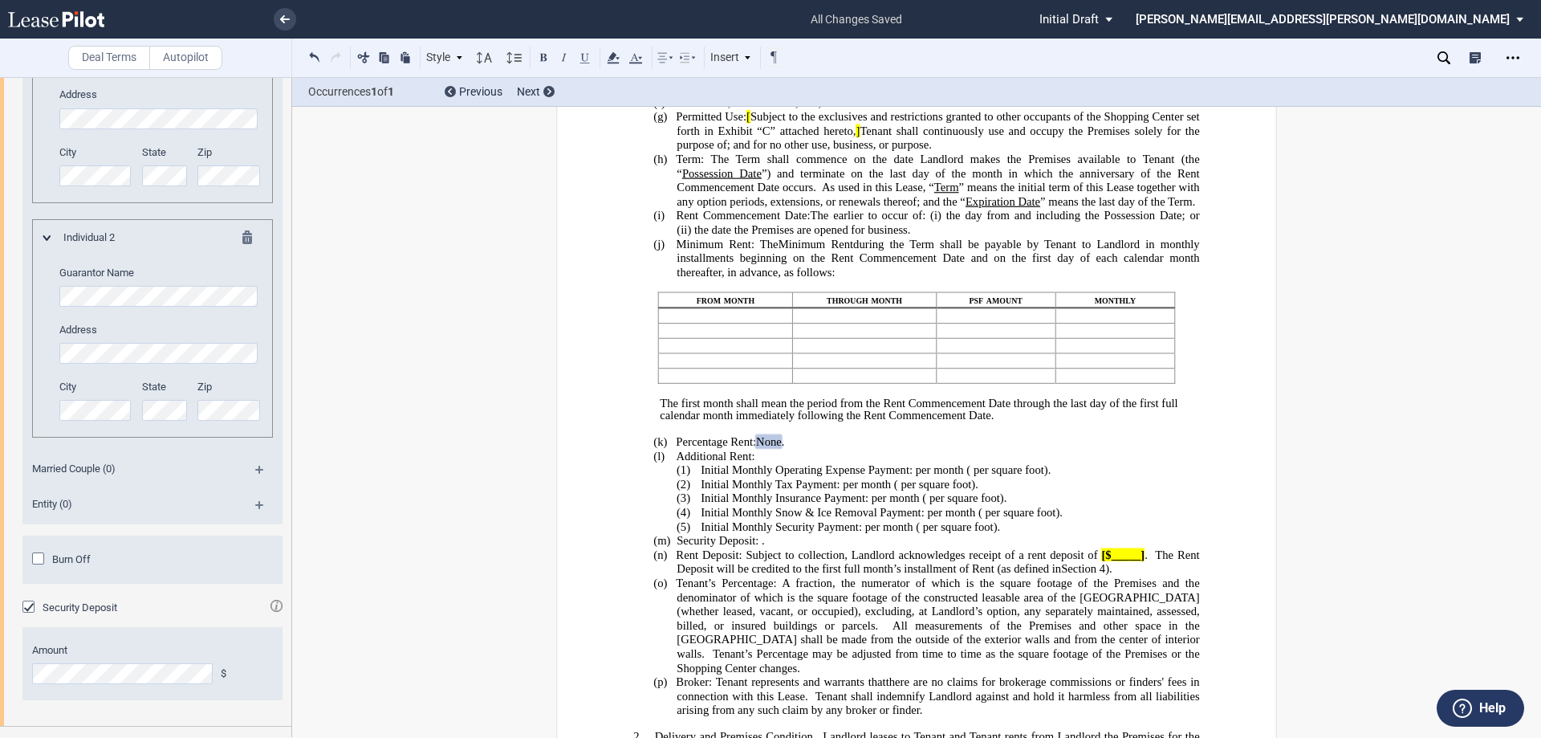
scroll to position [3061, 0]
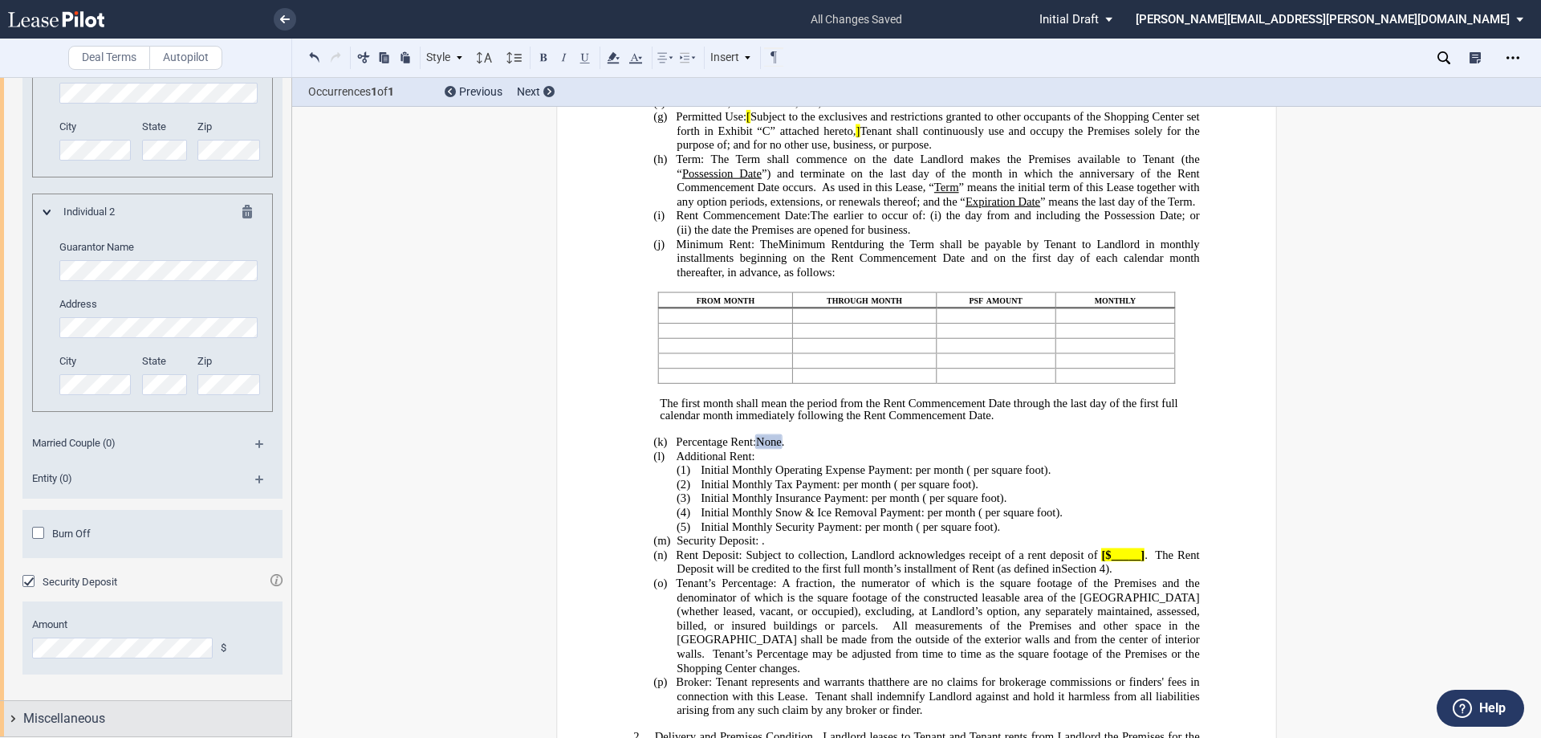
drag, startPoint x: 14, startPoint y: 718, endPoint x: 75, endPoint y: 711, distance: 62.2
click at [14, 718] on div "Miscellaneous" at bounding box center [145, 718] width 291 height 35
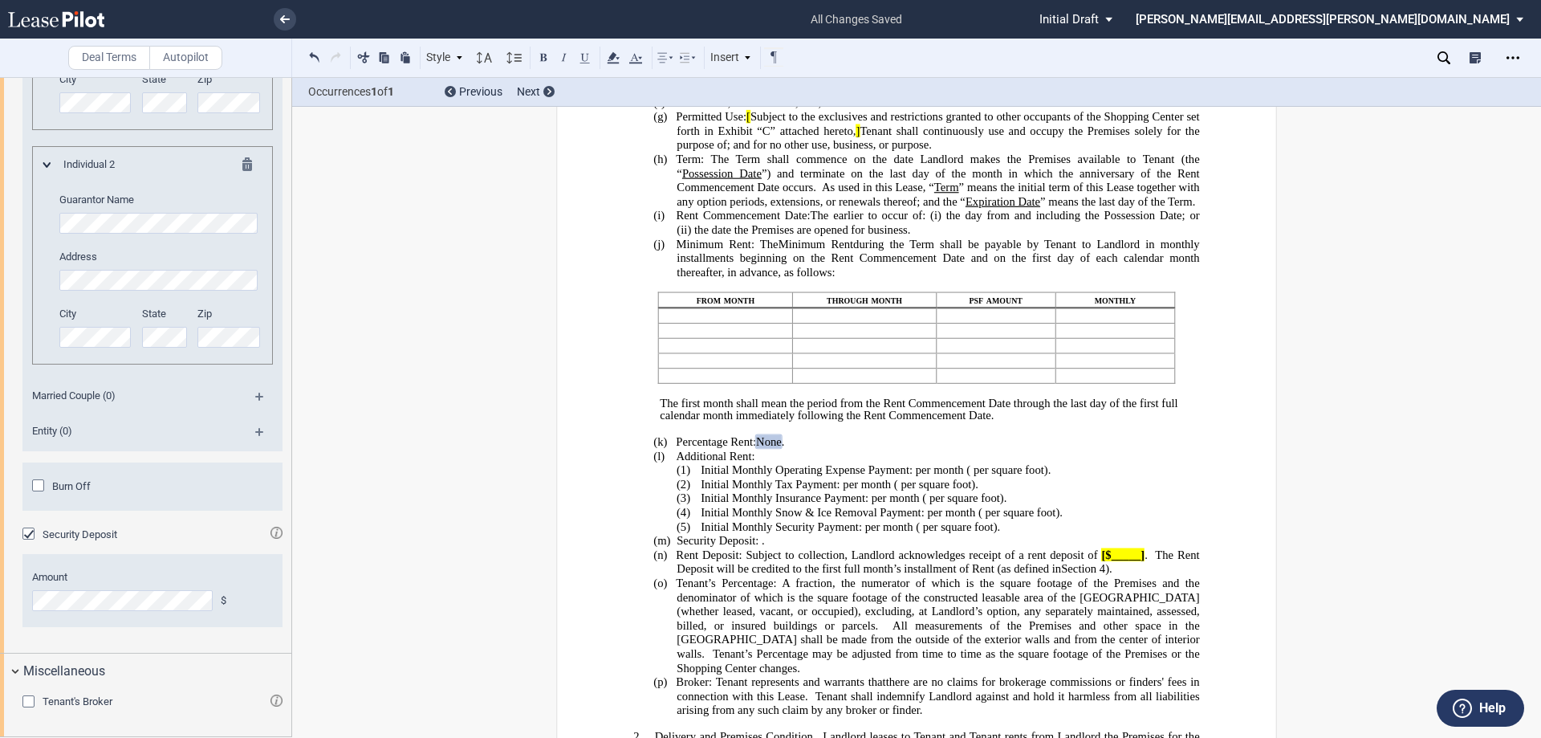
scroll to position [3108, 0]
click at [32, 700] on div "Tenant's Broker" at bounding box center [30, 703] width 16 height 16
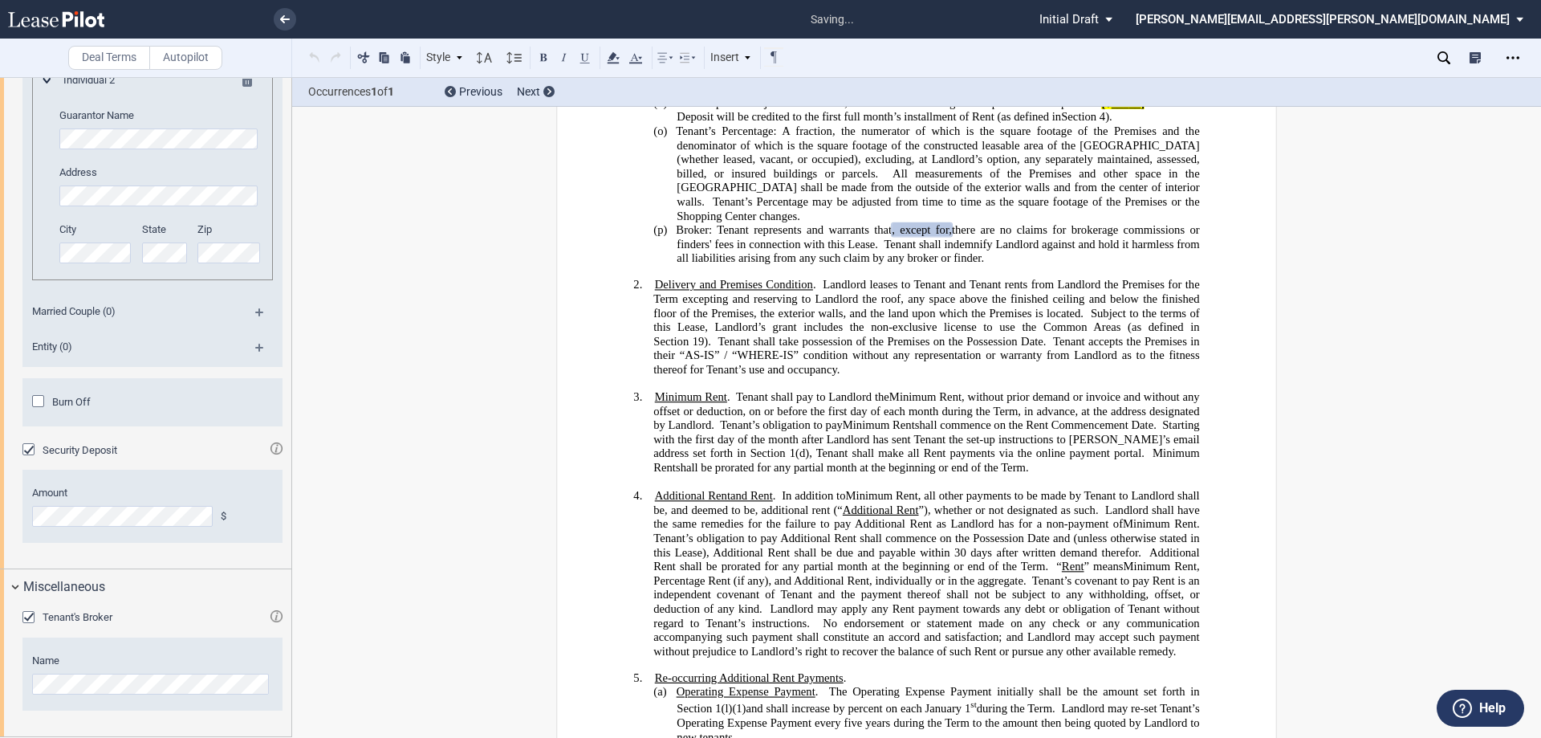
scroll to position [3192, 0]
click at [1507, 53] on icon "Open Lease options menu" at bounding box center [1513, 57] width 13 height 13
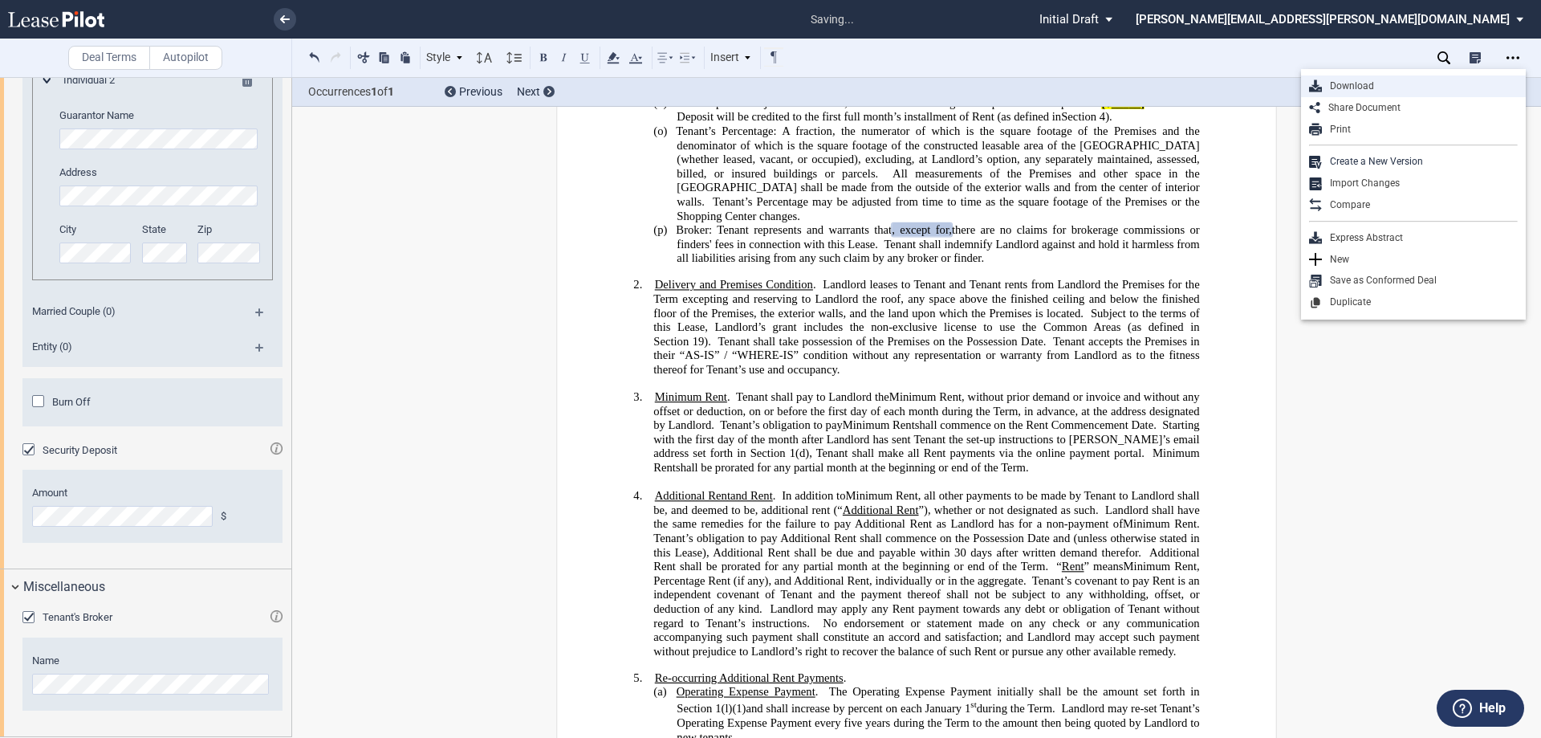
click at [1365, 79] on div "Download" at bounding box center [1420, 86] width 196 height 14
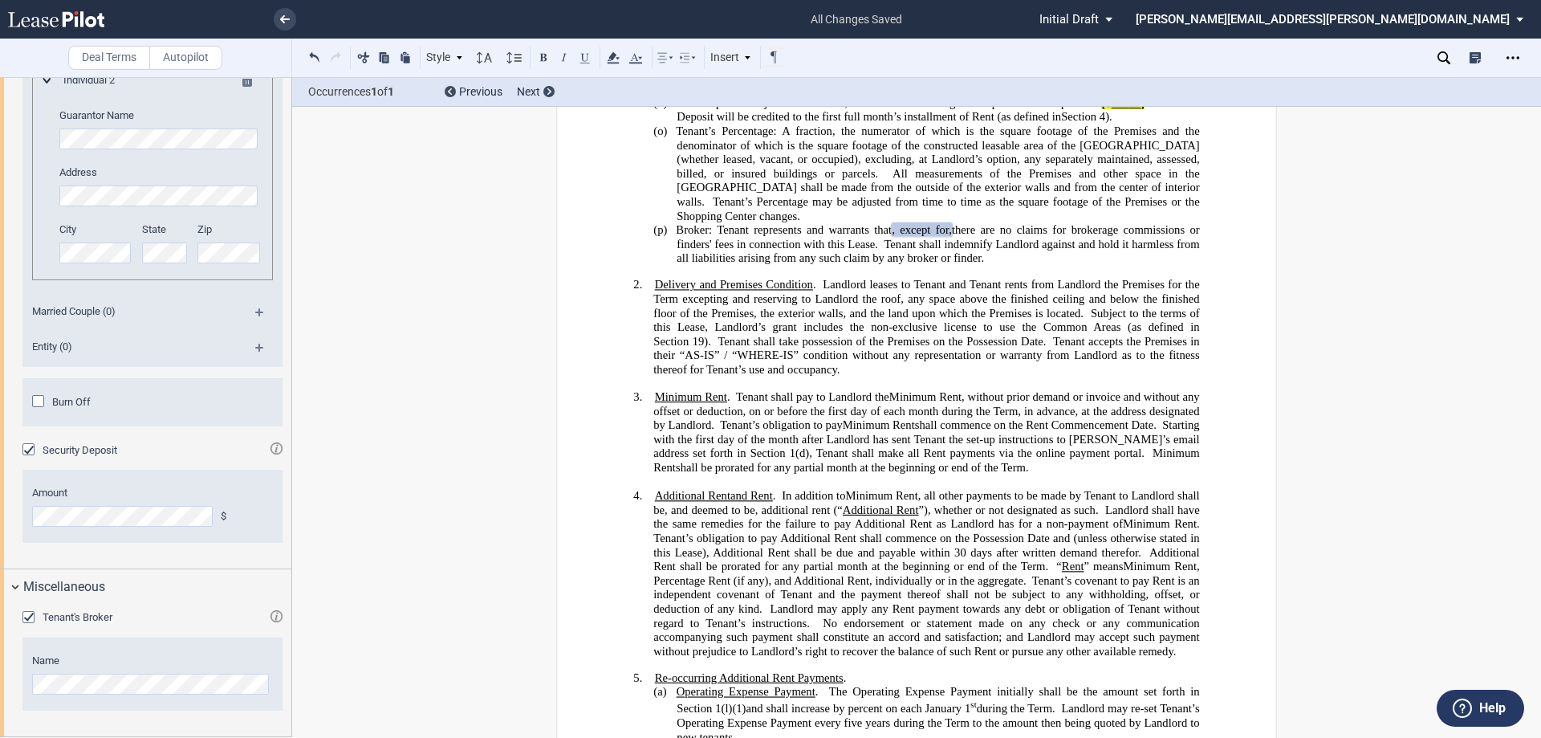
click at [896, 209] on span "All measurements of the Premises and other space in the Shopping Center shall b…" at bounding box center [940, 188] width 526 height 42
click at [1512, 55] on icon "Open Lease options menu" at bounding box center [1513, 57] width 13 height 13
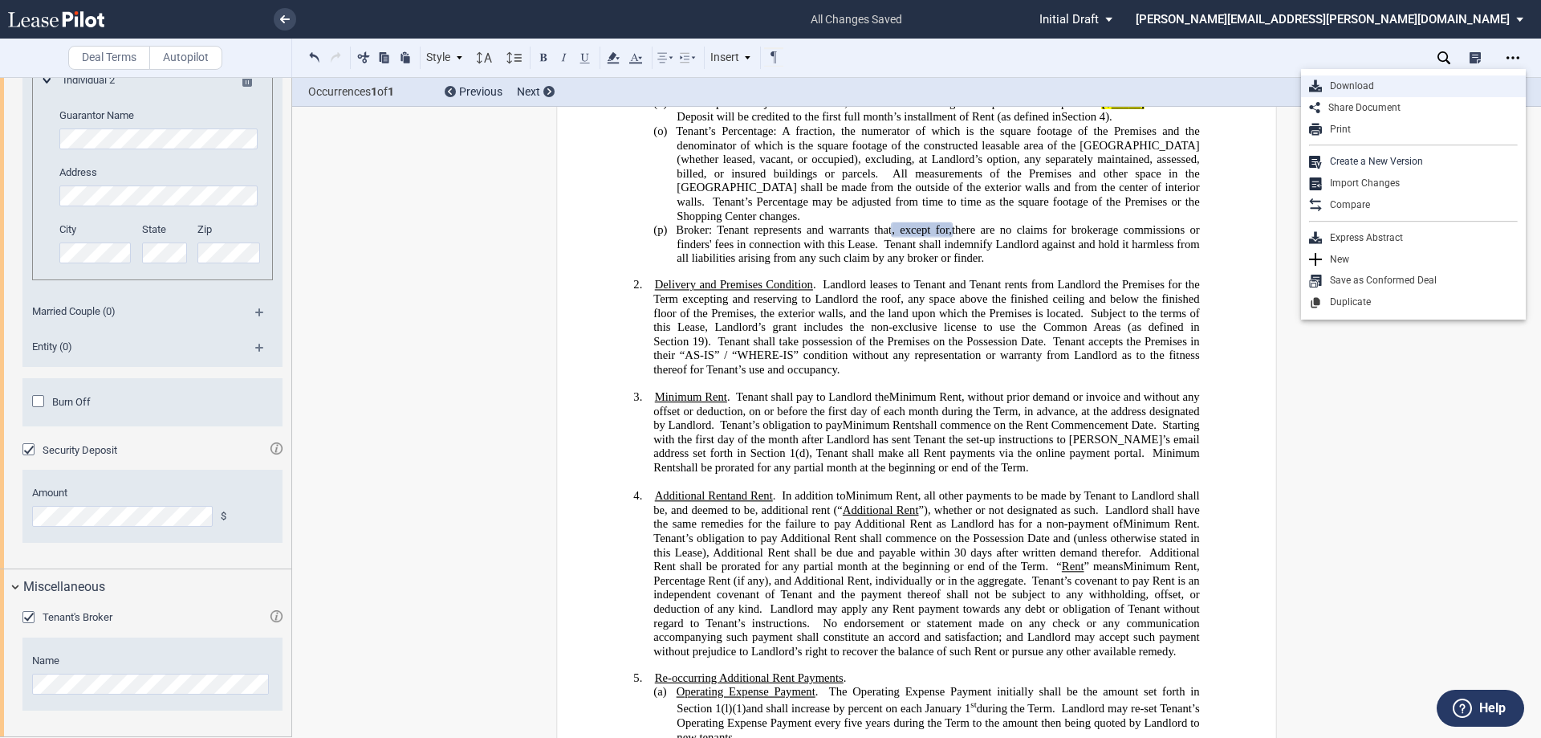
click at [1362, 79] on div "Download" at bounding box center [1420, 86] width 196 height 14
